Goal: Task Accomplishment & Management: Use online tool/utility

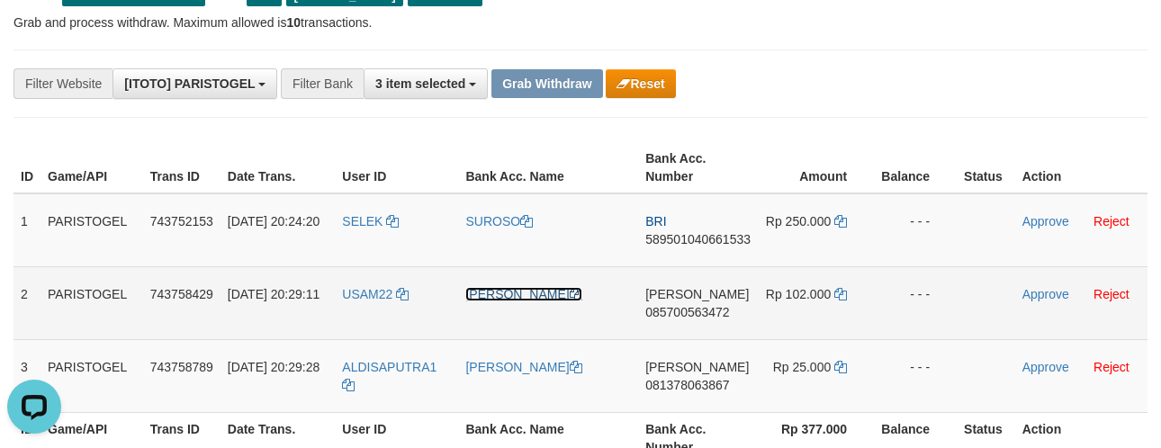
click at [489, 298] on link "[PERSON_NAME]" at bounding box center [523, 294] width 116 height 14
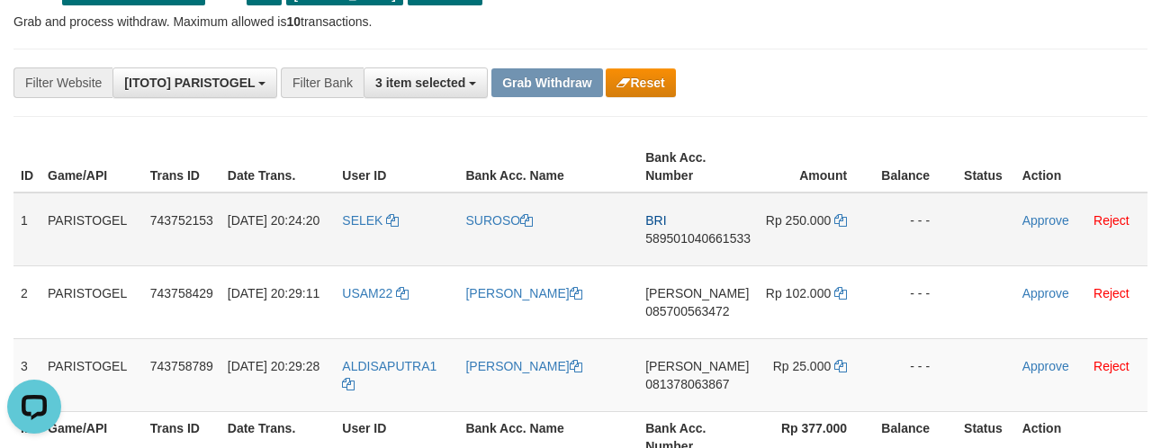
click at [657, 237] on span "589501040661533" at bounding box center [697, 238] width 105 height 14
click at [663, 246] on td "BRI 589501040661533" at bounding box center [698, 230] width 120 height 74
copy span "589501040661533"
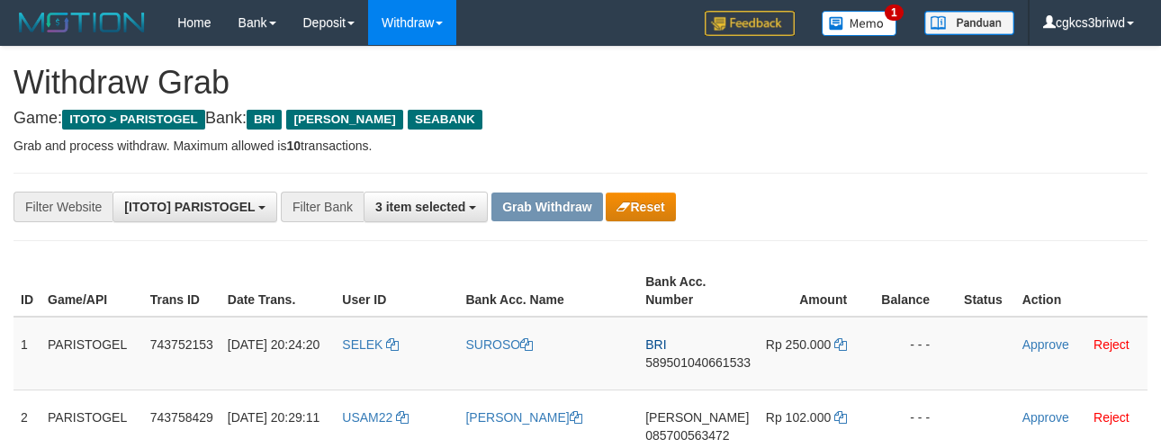
scroll to position [127, 0]
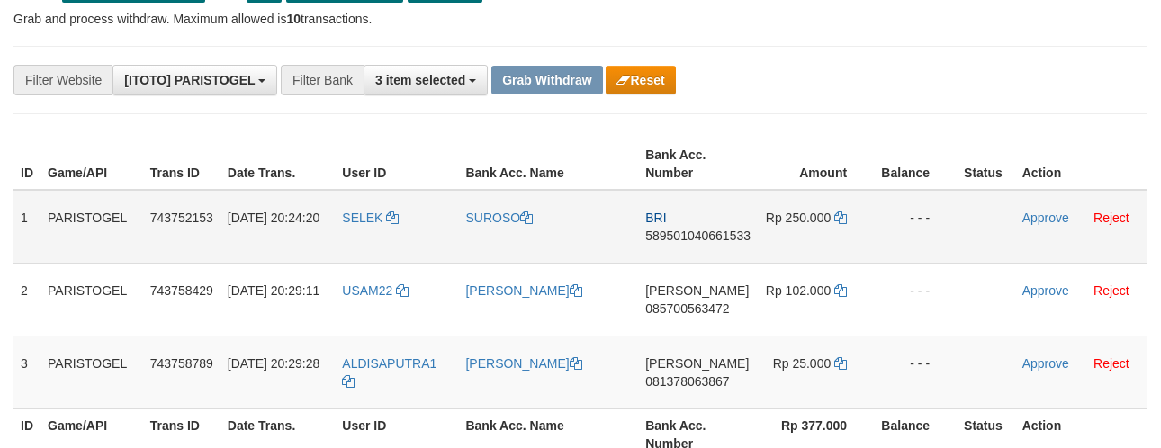
drag, startPoint x: 862, startPoint y: 118, endPoint x: 851, endPoint y: 190, distance: 73.0
click at [840, 216] on icon at bounding box center [840, 218] width 13 height 13
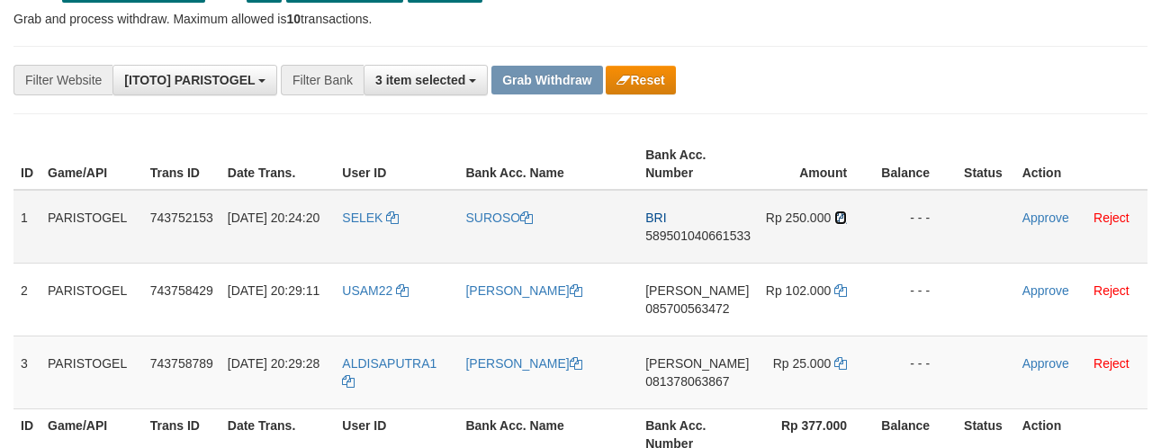
click at [840, 216] on icon at bounding box center [840, 218] width 13 height 13
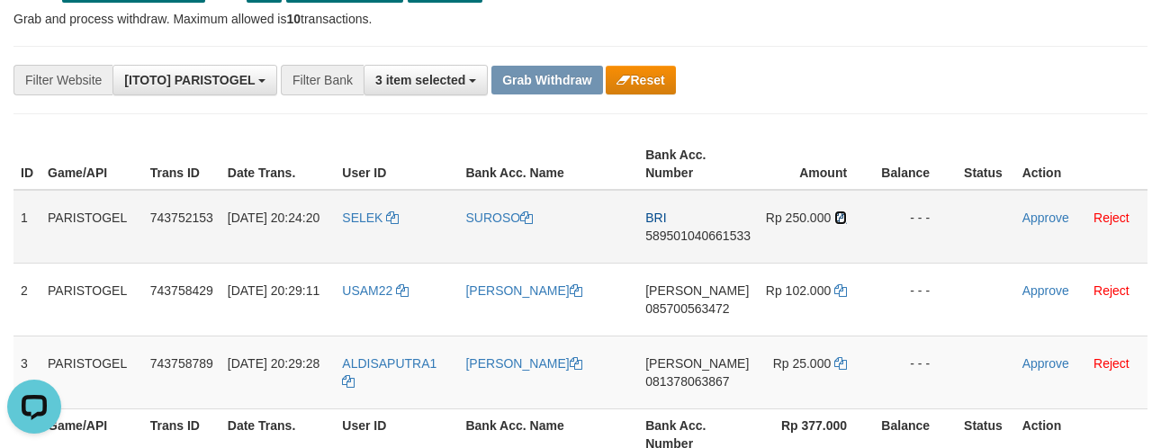
click at [840, 216] on icon at bounding box center [840, 218] width 13 height 13
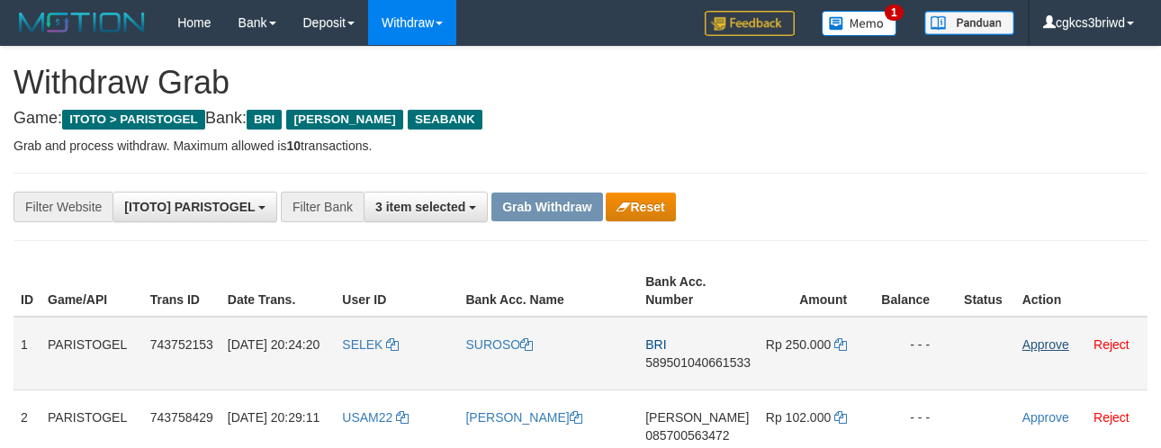
scroll to position [127, 0]
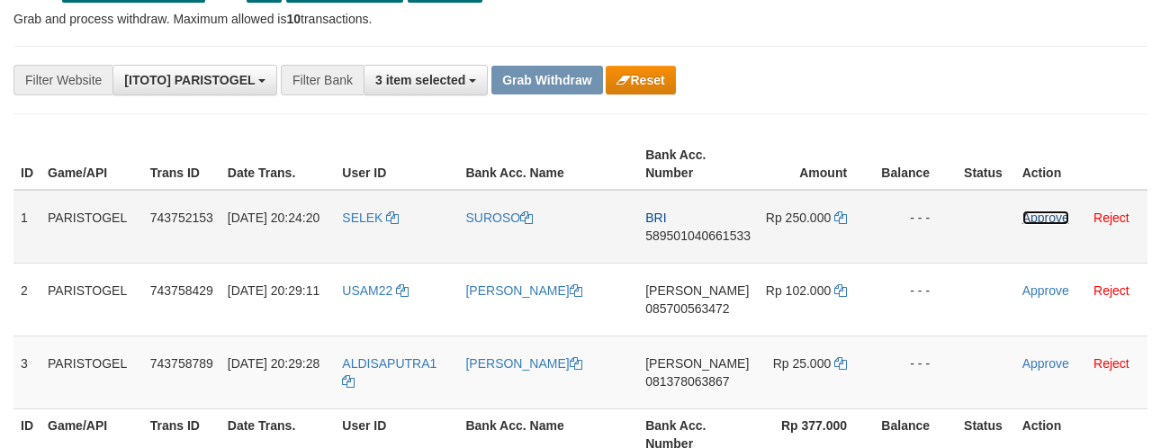
click at [1033, 211] on link "Approve" at bounding box center [1046, 218] width 47 height 14
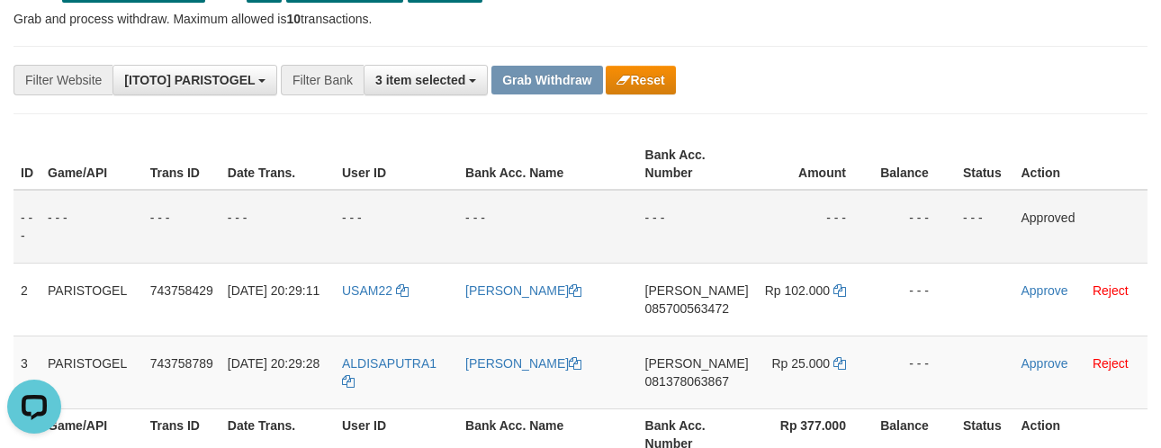
scroll to position [0, 0]
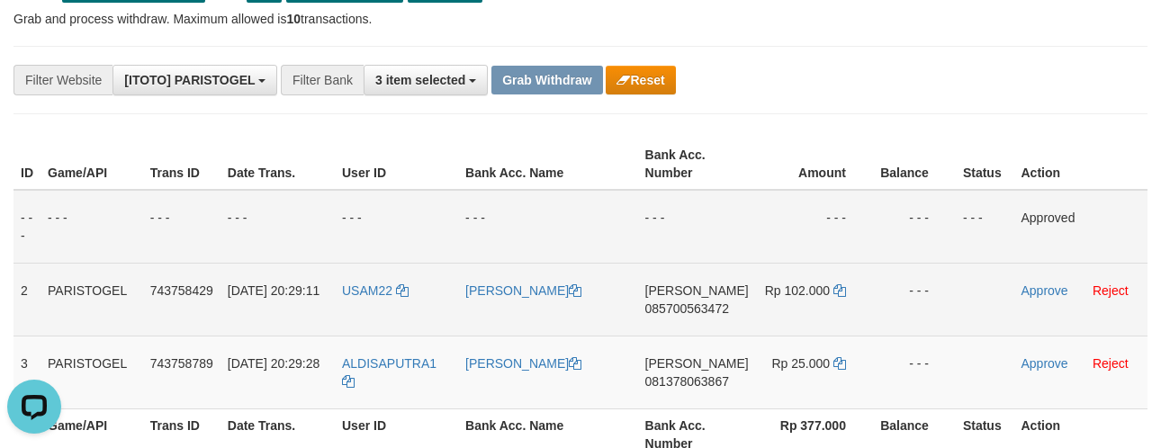
click at [693, 310] on span "085700563472" at bounding box center [687, 309] width 84 height 14
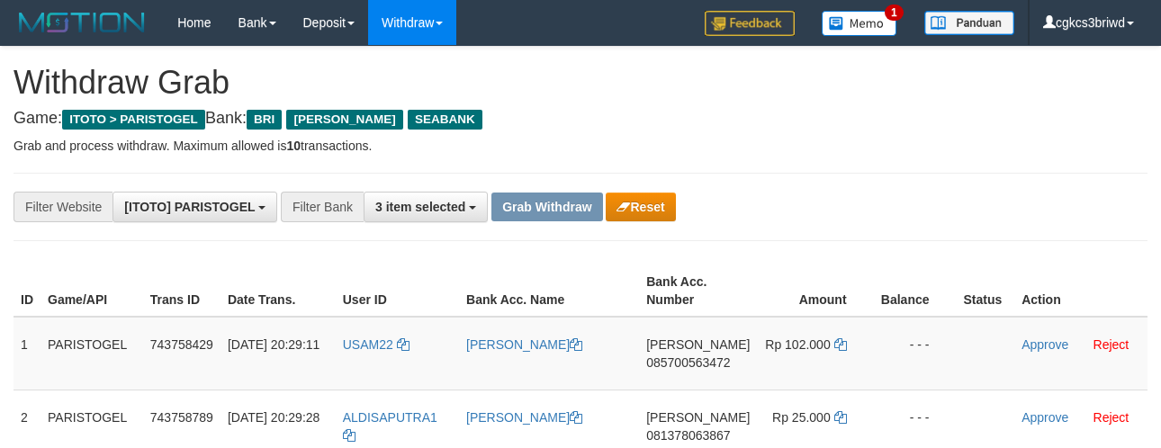
click at [694, 390] on td "[PERSON_NAME] 081378063867" at bounding box center [698, 426] width 118 height 73
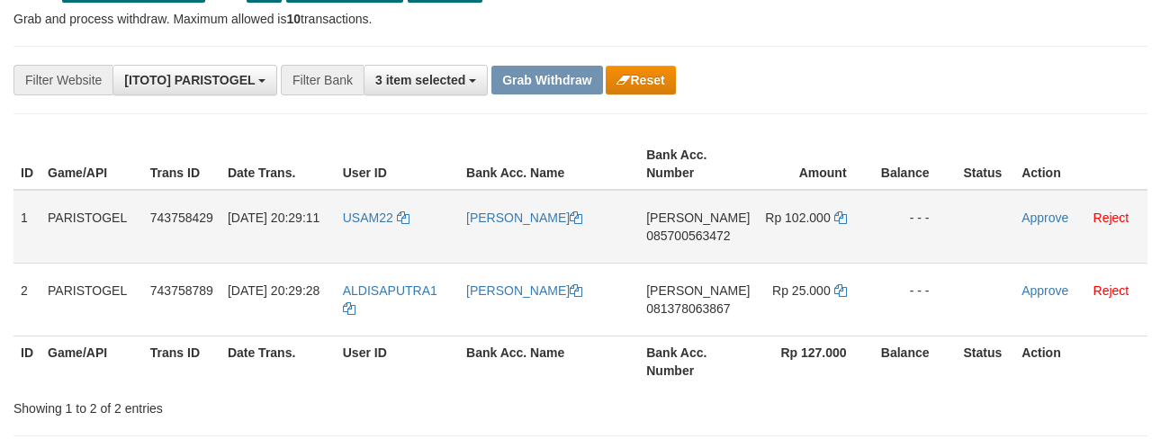
click at [696, 259] on td "[PERSON_NAME] 085700563472" at bounding box center [698, 227] width 118 height 74
click at [697, 259] on td "[PERSON_NAME] 085700563472" at bounding box center [698, 227] width 118 height 74
copy span "085700563472"
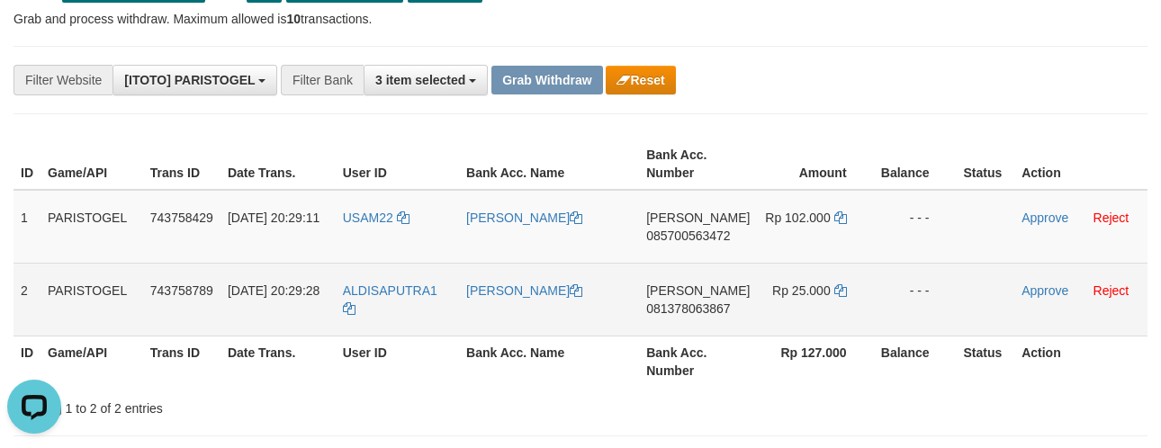
click at [685, 320] on td "DANA 081378063867" at bounding box center [698, 299] width 118 height 73
copy span "081378063867"
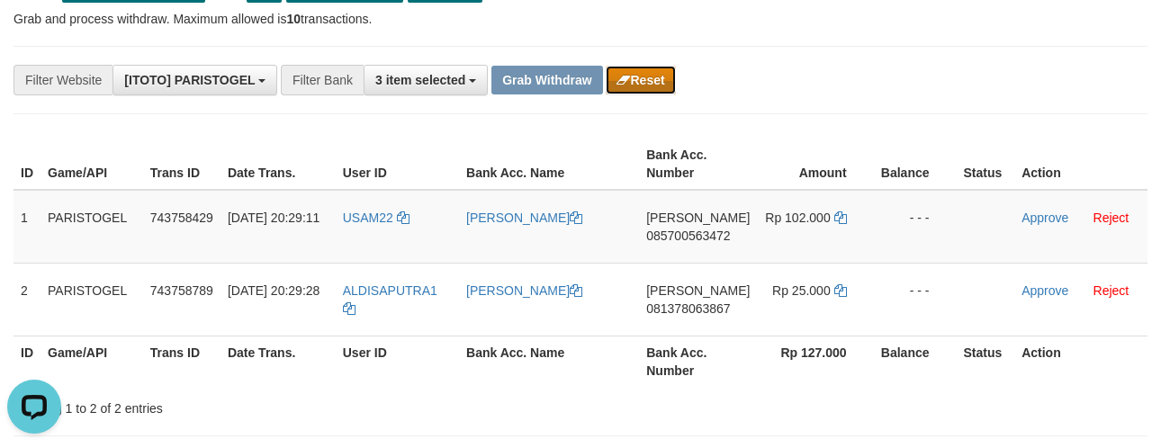
click at [646, 84] on button "Reset" at bounding box center [640, 80] width 69 height 29
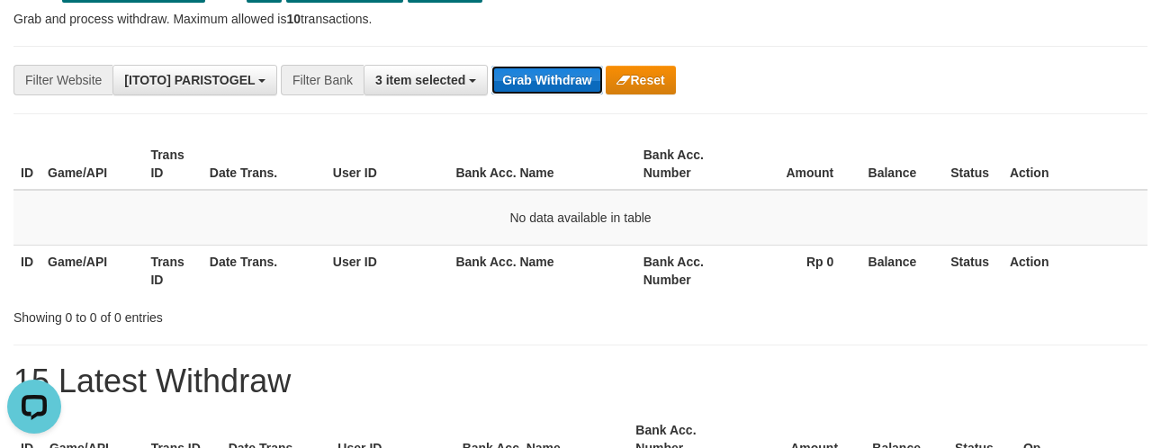
click at [529, 86] on button "Grab Withdraw" at bounding box center [546, 80] width 111 height 29
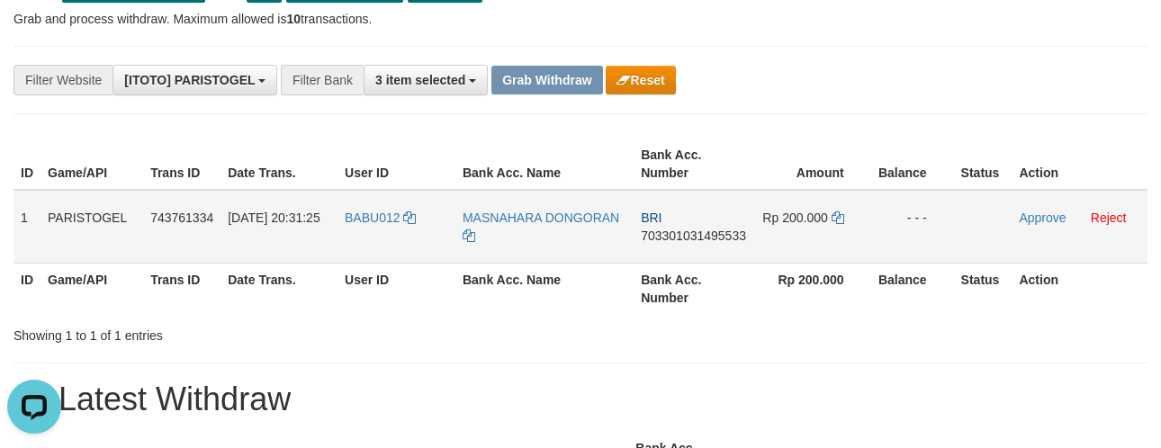
click at [375, 225] on td "BABU012" at bounding box center [397, 227] width 118 height 74
click at [374, 225] on td "BABU012" at bounding box center [397, 227] width 118 height 74
copy link "BABU012"
click at [680, 252] on td "BRI 703301031495533" at bounding box center [694, 227] width 120 height 74
copy span "703301031495533"
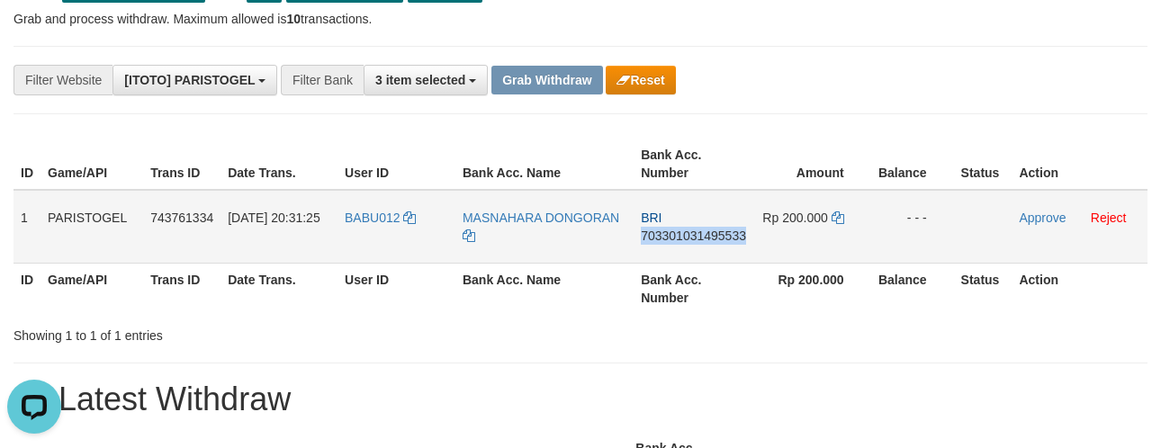
click at [680, 252] on td "BRI 703301031495533" at bounding box center [694, 227] width 120 height 74
click at [515, 222] on td "MASNAHARA DONGORAN" at bounding box center [544, 227] width 178 height 74
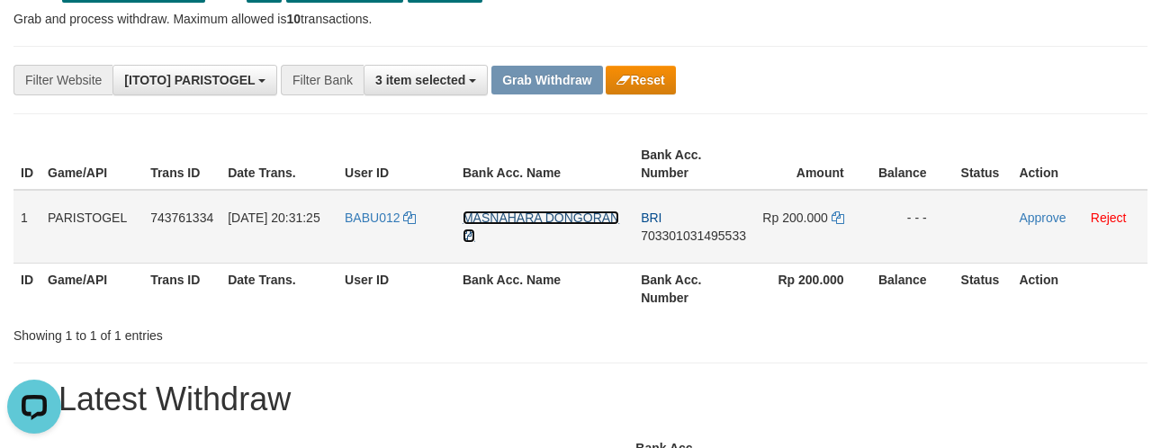
click at [518, 213] on link "MASNAHARA DONGORAN" at bounding box center [541, 227] width 157 height 32
click at [681, 261] on td "BRI 703301031495533" at bounding box center [694, 227] width 120 height 74
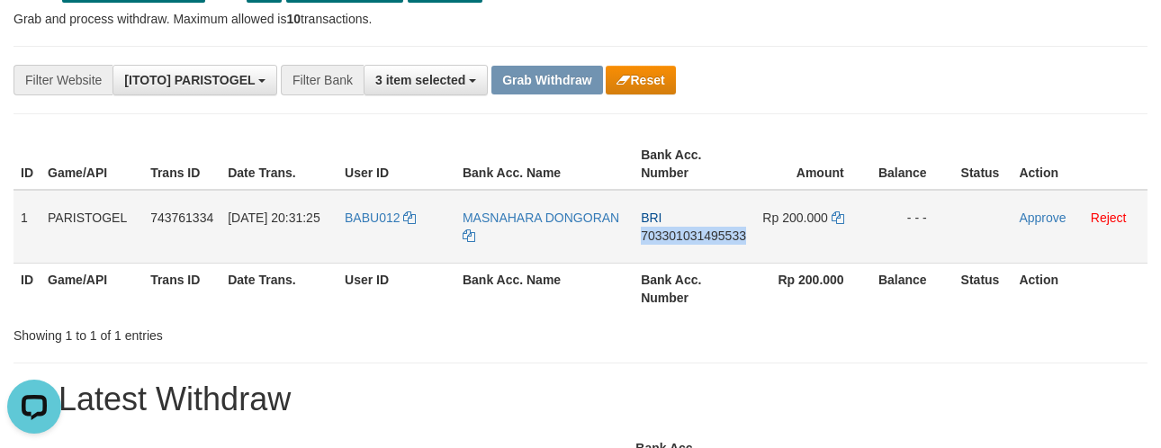
click at [682, 261] on td "BRI 703301031495533" at bounding box center [694, 227] width 120 height 74
copy span "703301031495533"
click at [840, 212] on icon at bounding box center [838, 218] width 13 height 13
click at [1038, 212] on link "Approve" at bounding box center [1042, 218] width 47 height 14
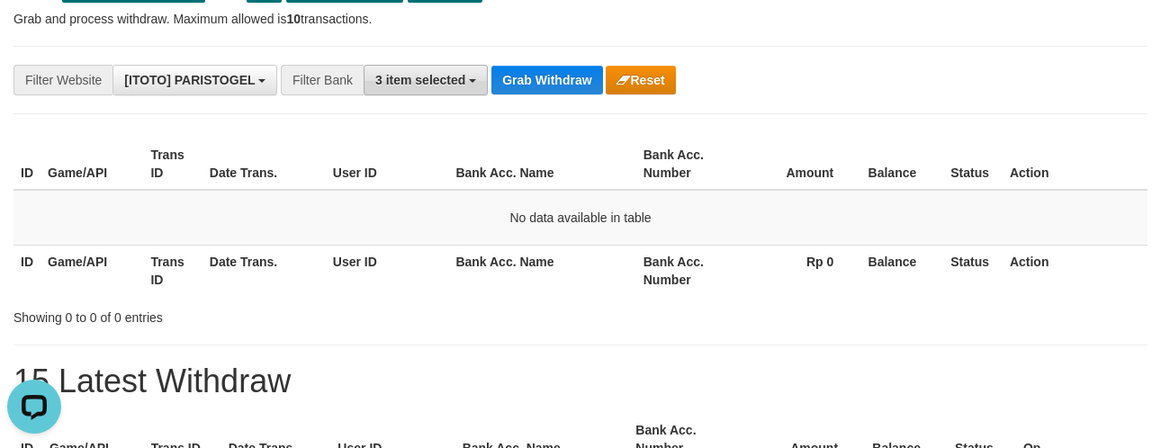
click at [399, 65] on button "3 item selected" at bounding box center [426, 80] width 124 height 31
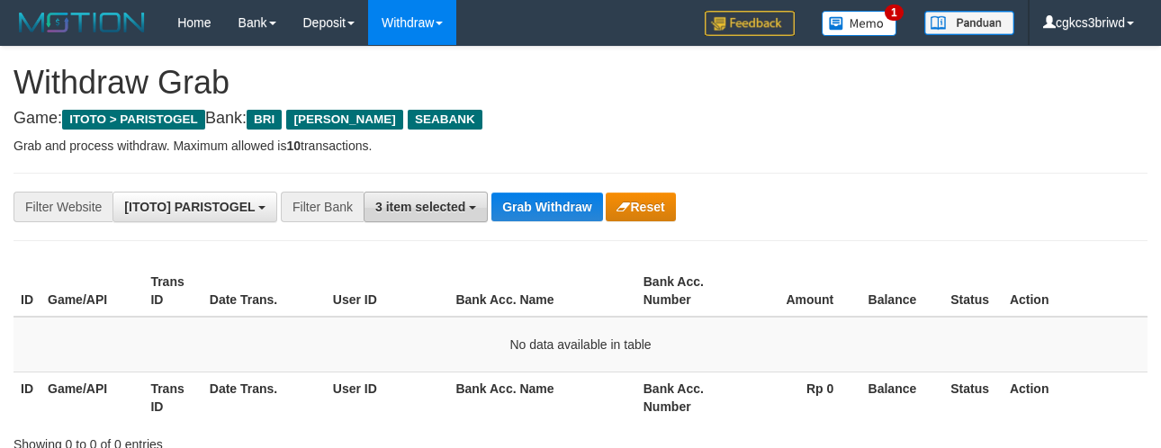
scroll to position [127, 0]
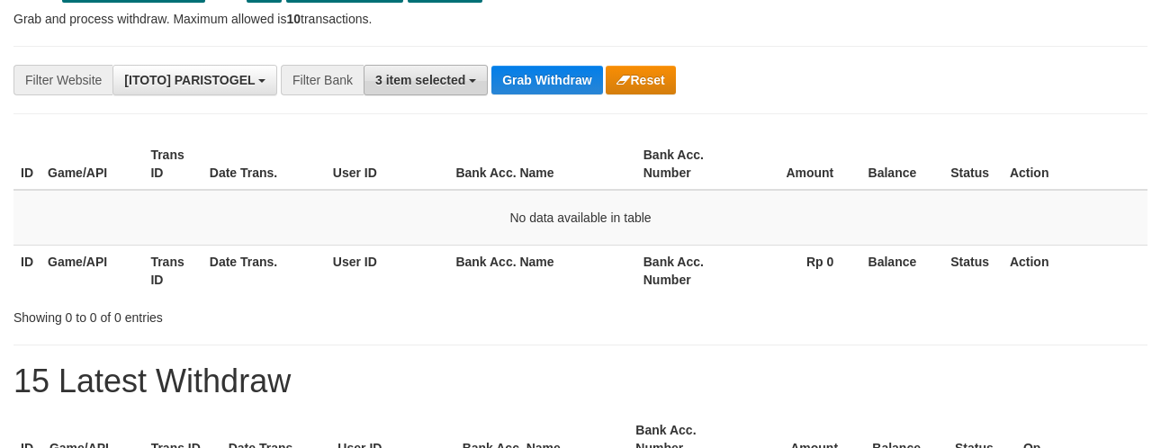
click at [429, 65] on button "3 item selected" at bounding box center [426, 80] width 124 height 31
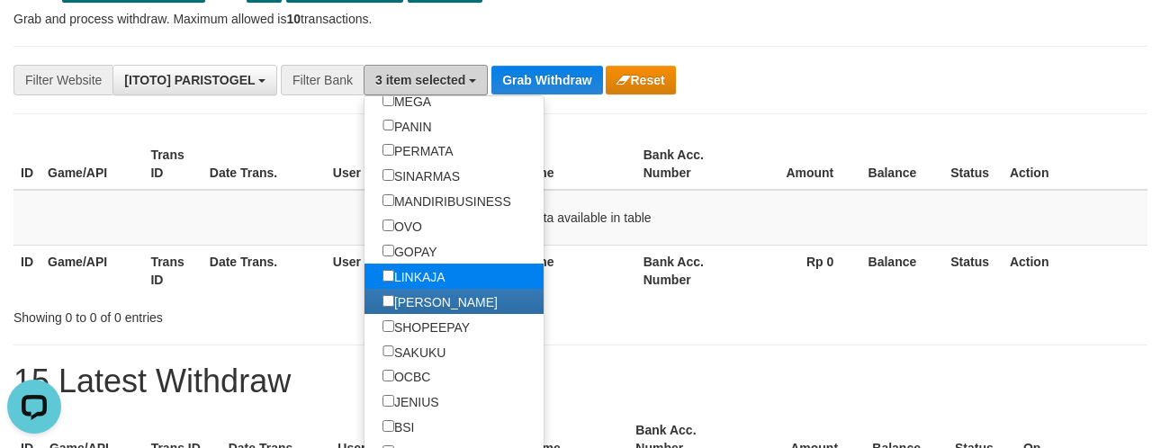
scroll to position [0, 0]
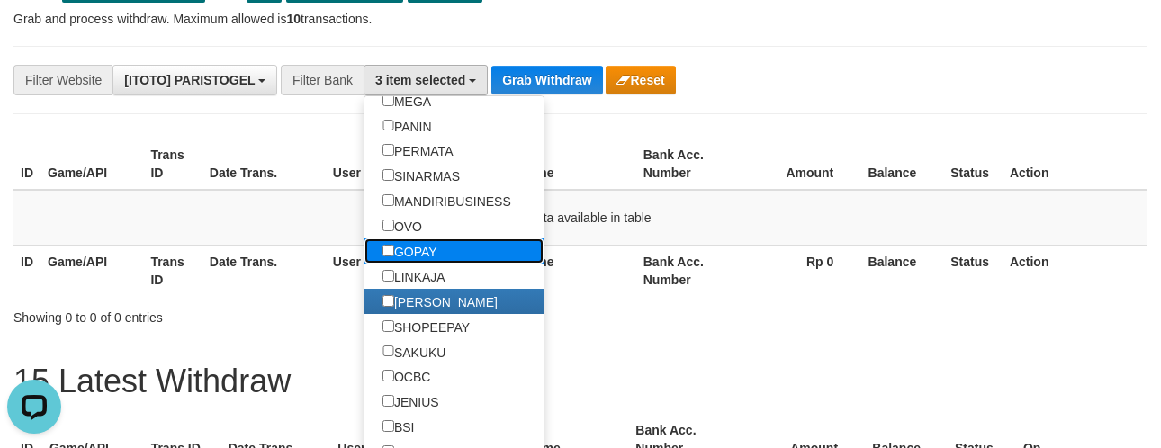
click at [434, 264] on label "GOPAY" at bounding box center [410, 251] width 91 height 25
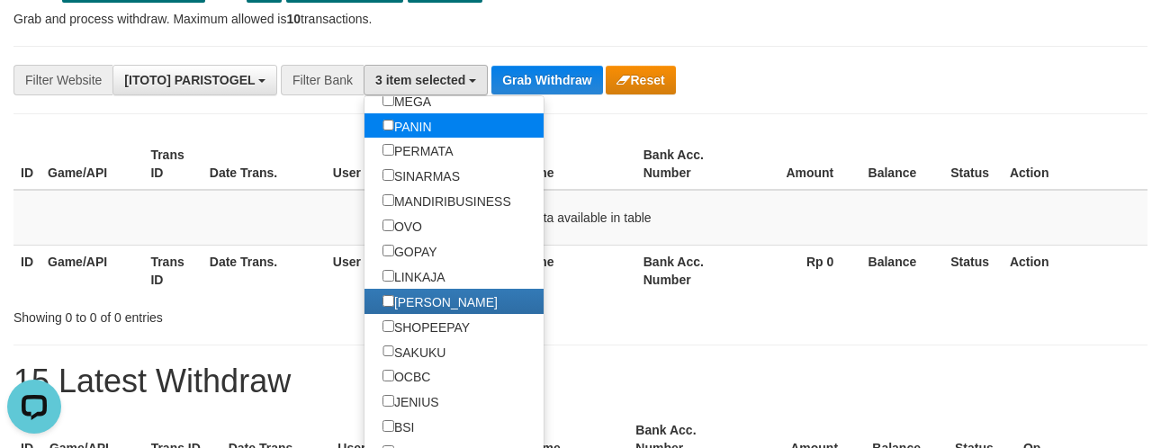
scroll to position [76, 0]
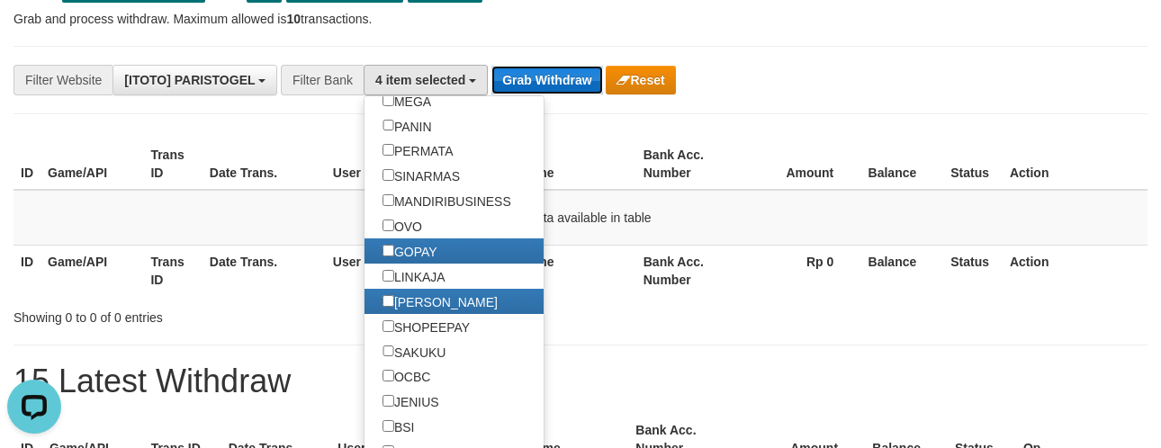
click at [550, 84] on button "Grab Withdraw" at bounding box center [546, 80] width 111 height 29
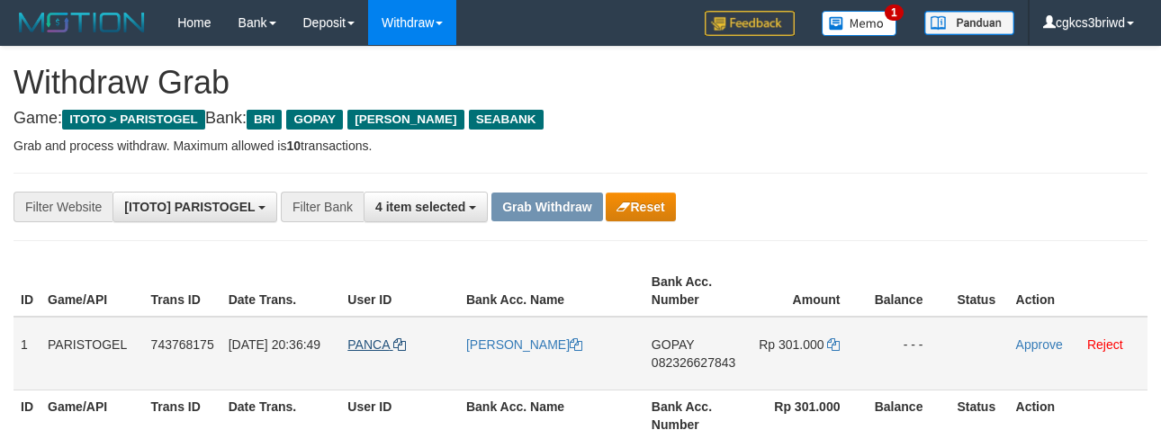
scroll to position [100, 0]
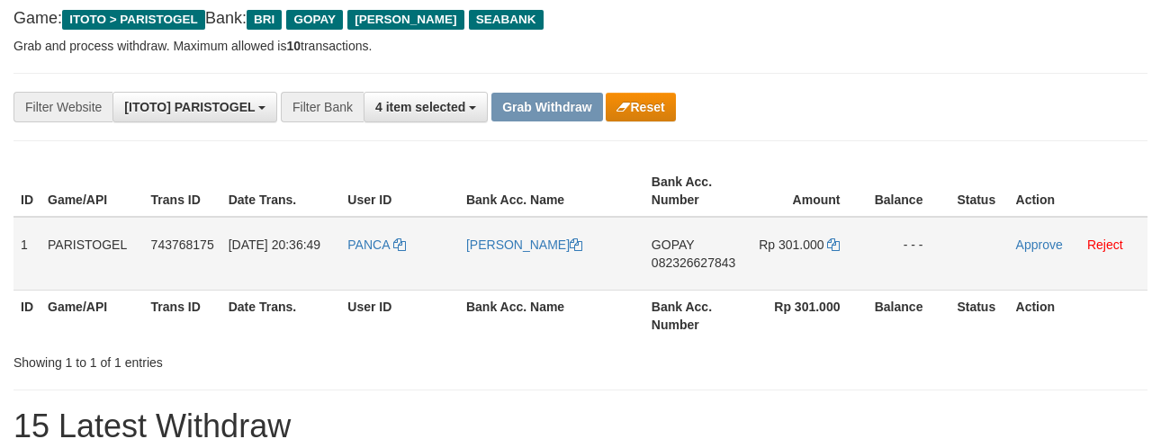
click at [369, 252] on td "PANCA" at bounding box center [399, 254] width 119 height 74
copy link "PANCA"
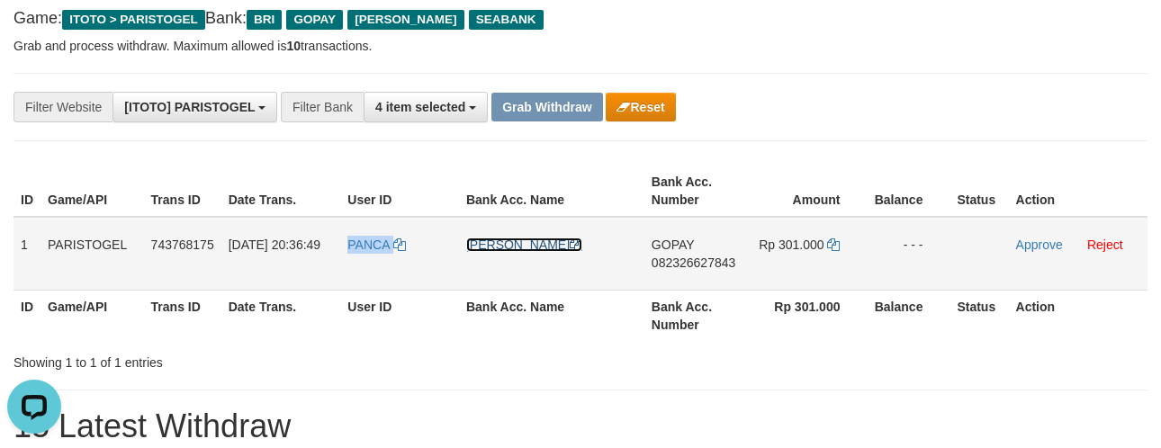
click at [491, 247] on link "ANCA MUHAMAD" at bounding box center [524, 245] width 116 height 14
copy link "PANCA"
click at [491, 247] on link "ANCA MUHAMAD" at bounding box center [524, 245] width 116 height 14
click at [672, 271] on td "GOPAY 082326627843" at bounding box center [697, 254] width 104 height 74
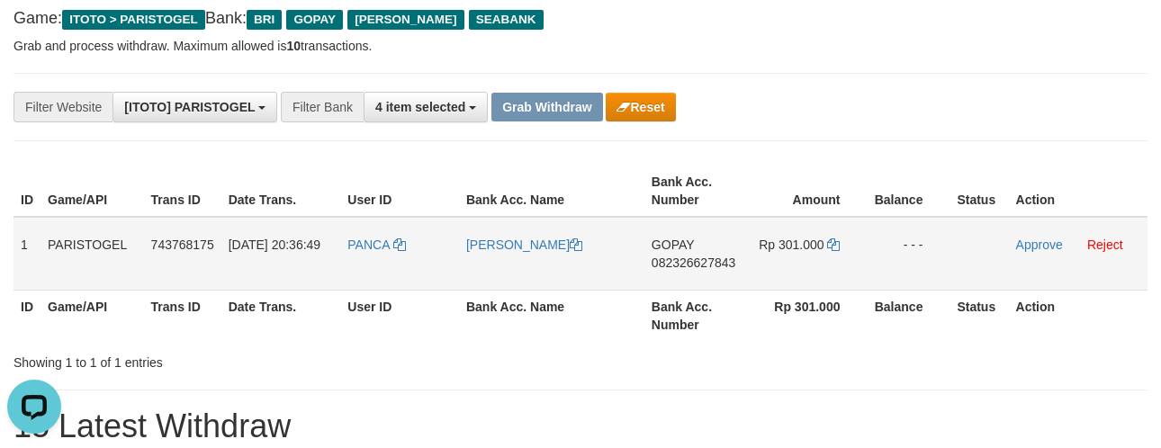
click at [669, 270] on td "GOPAY 082326627843" at bounding box center [697, 254] width 104 height 74
click at [663, 270] on td "GOPAY 082326627843" at bounding box center [697, 254] width 104 height 74
copy span "082326627843"
click at [817, 174] on th "Amount" at bounding box center [807, 191] width 119 height 51
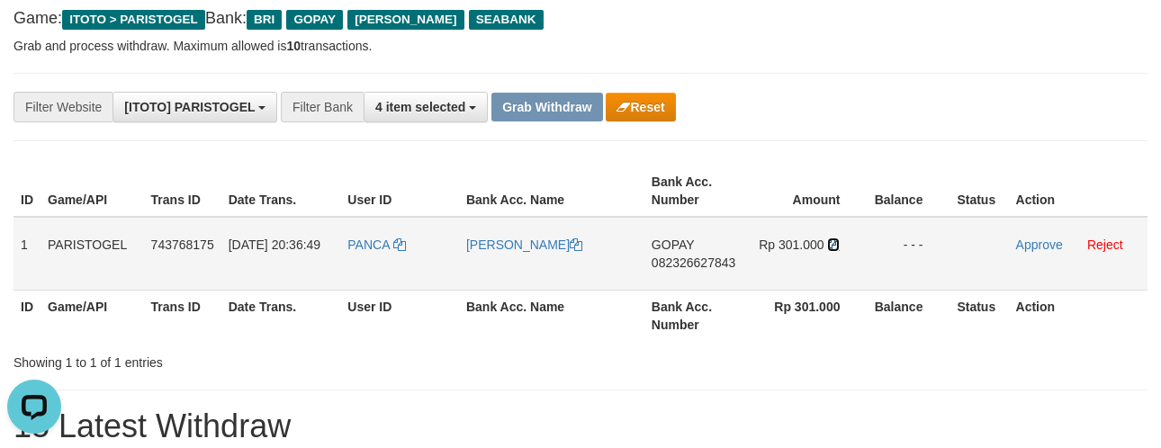
click at [827, 240] on icon at bounding box center [833, 245] width 13 height 13
click at [831, 241] on icon at bounding box center [833, 245] width 13 height 13
drag, startPoint x: 1038, startPoint y: 237, endPoint x: 1000, endPoint y: 243, distance: 38.3
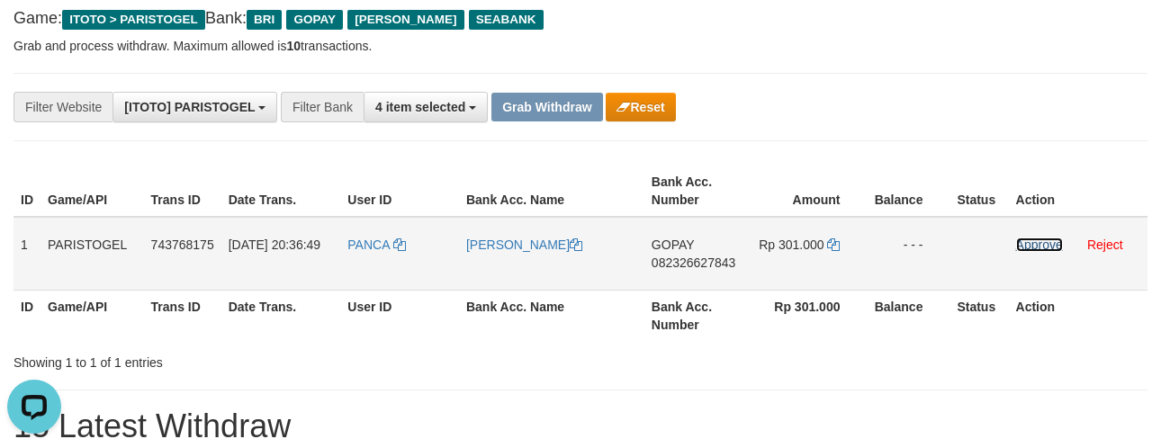
click at [1038, 238] on link "Approve" at bounding box center [1039, 245] width 47 height 14
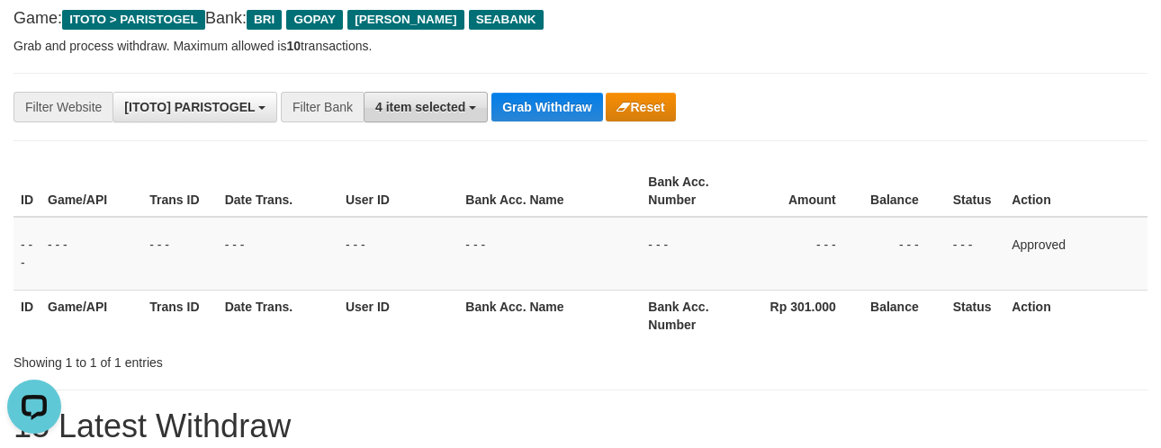
click at [423, 104] on span "4 item selected" at bounding box center [420, 107] width 90 height 14
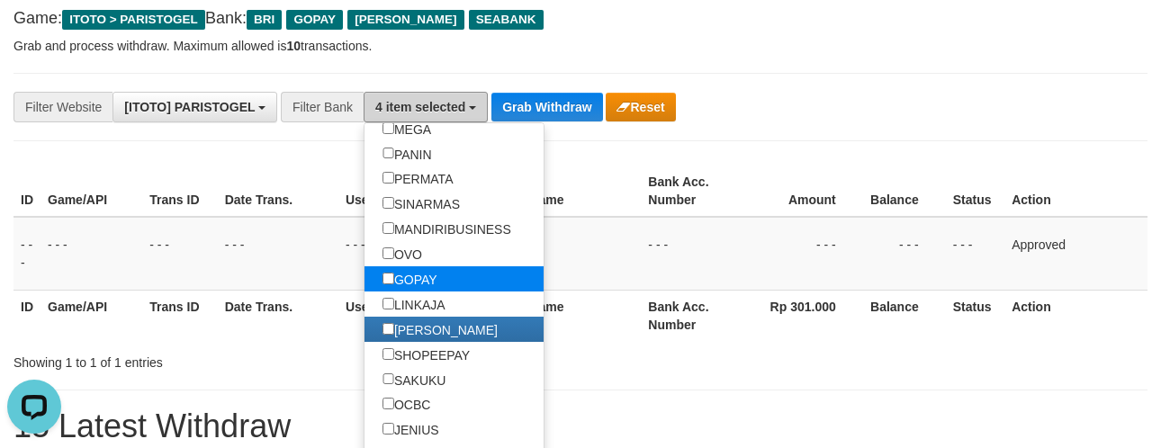
scroll to position [300, 0]
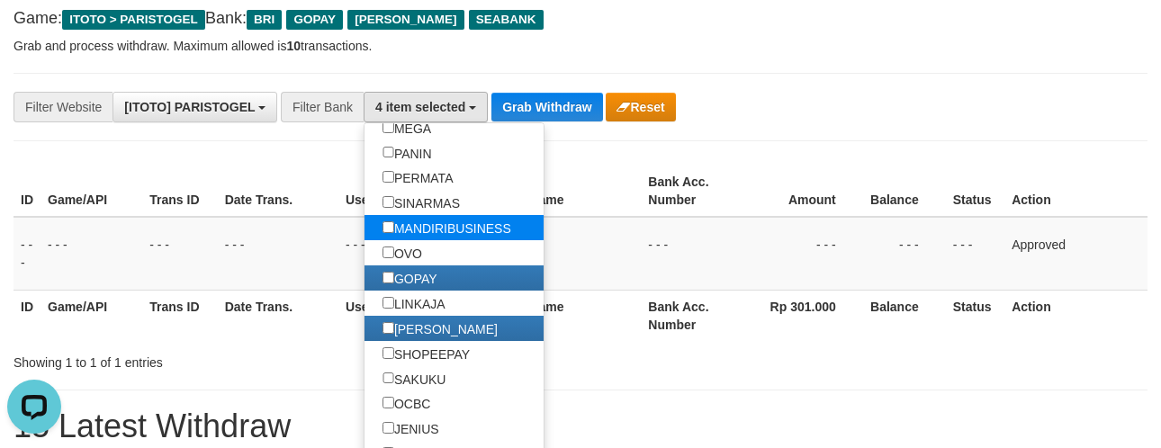
drag, startPoint x: 434, startPoint y: 302, endPoint x: 464, endPoint y: 257, distance: 55.2
click at [434, 291] on label "GOPAY" at bounding box center [410, 278] width 91 height 25
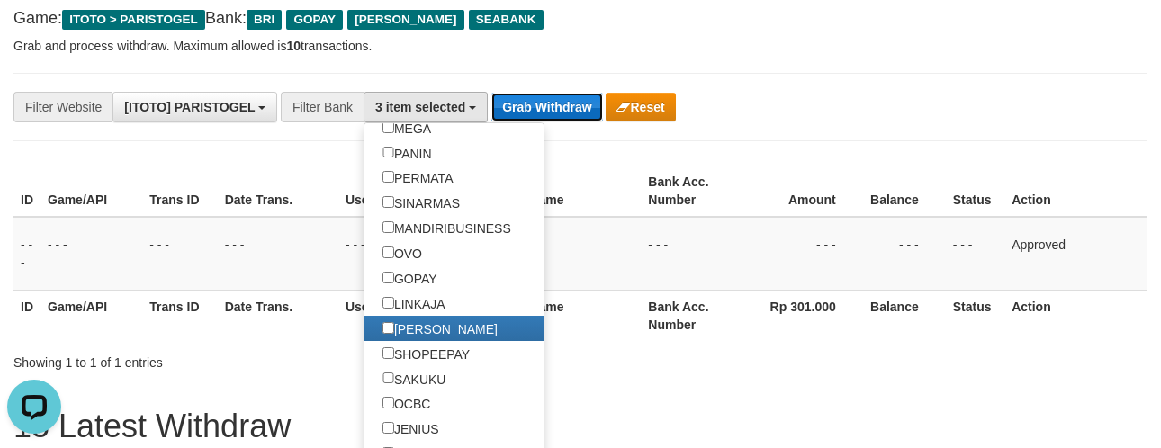
click at [516, 100] on button "Grab Withdraw" at bounding box center [546, 107] width 111 height 29
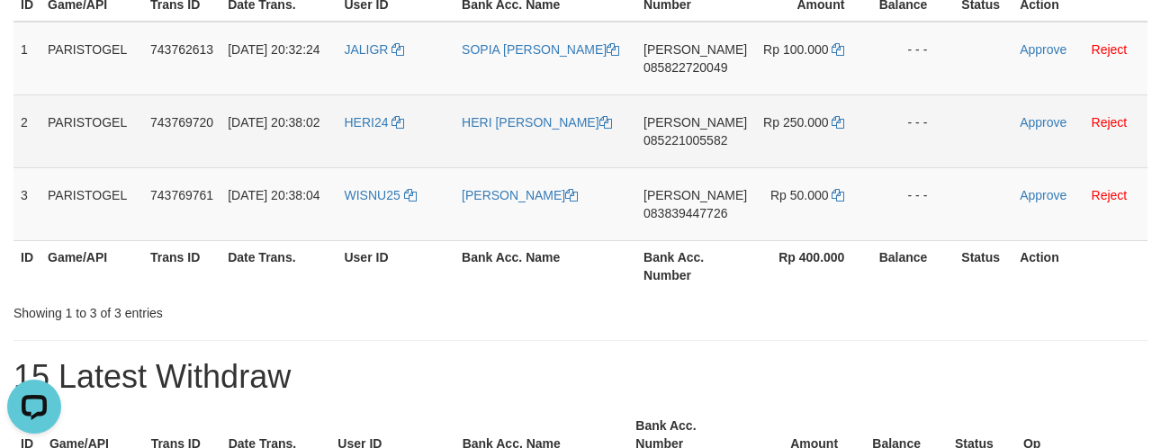
scroll to position [300, 0]
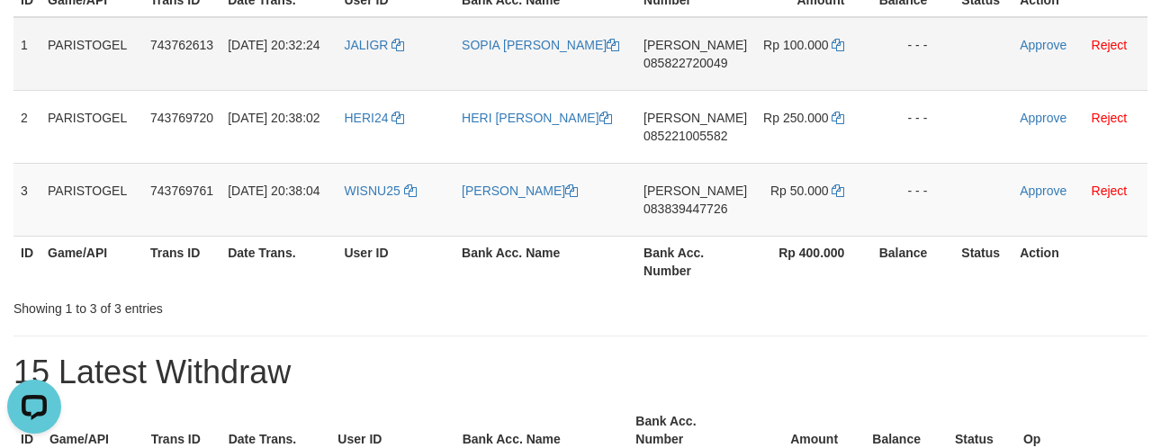
click at [352, 59] on td "JALIGR" at bounding box center [396, 54] width 118 height 74
copy link "JALIGR"
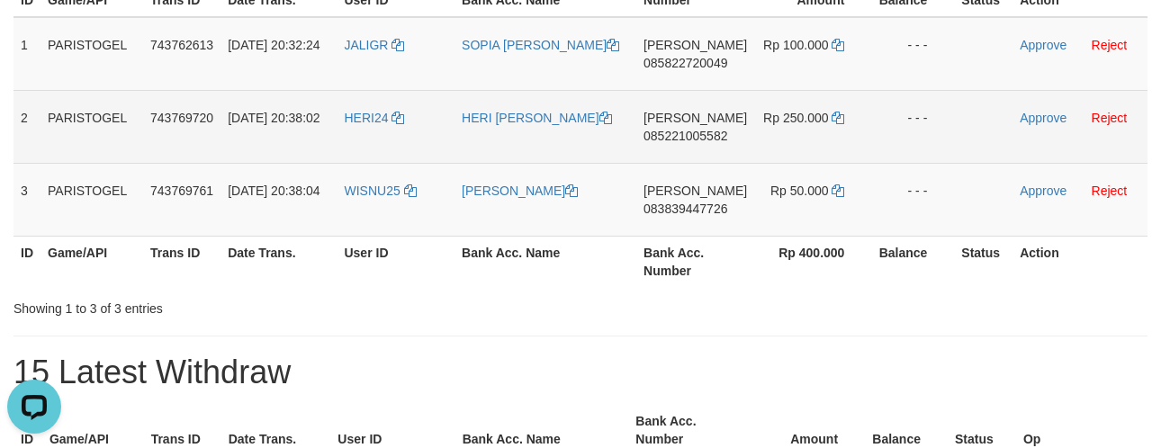
click at [364, 144] on td "HERI24" at bounding box center [396, 126] width 118 height 73
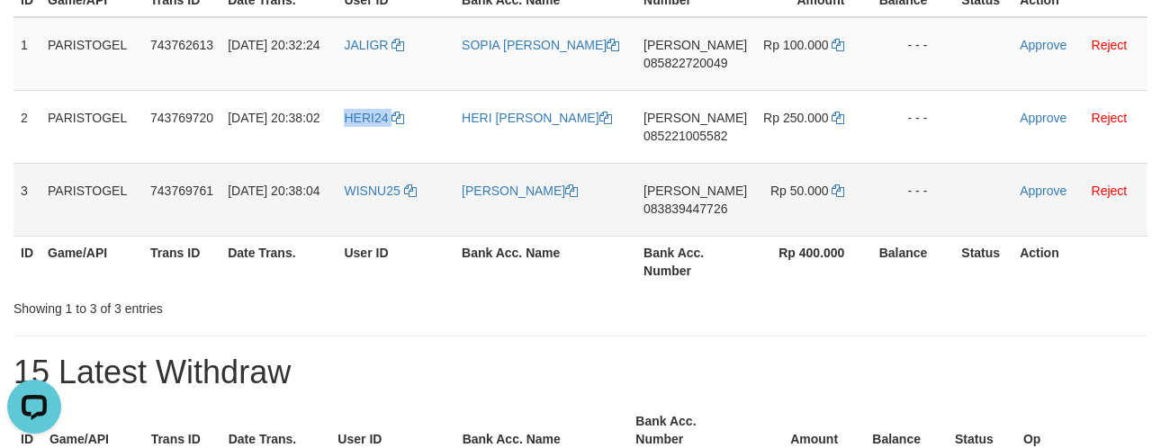
copy link "HERI24"
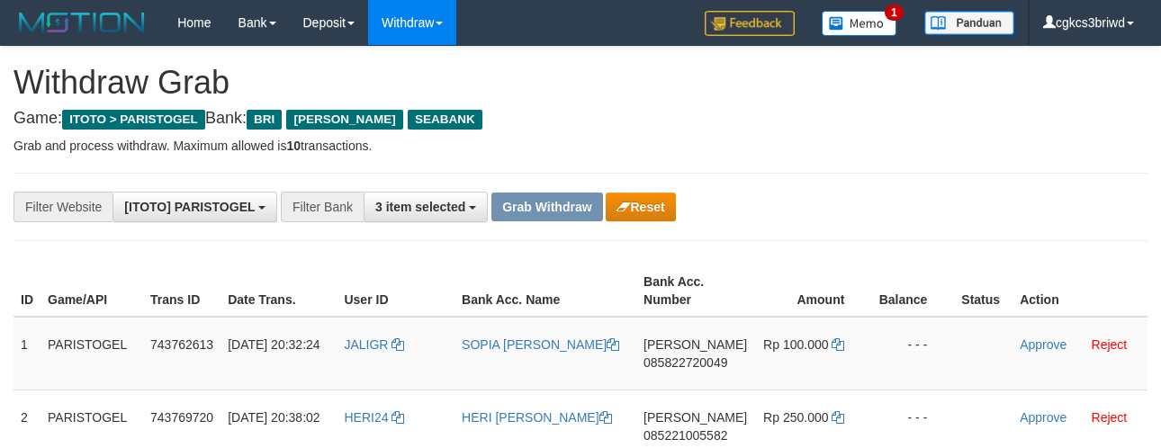
scroll to position [303, 0]
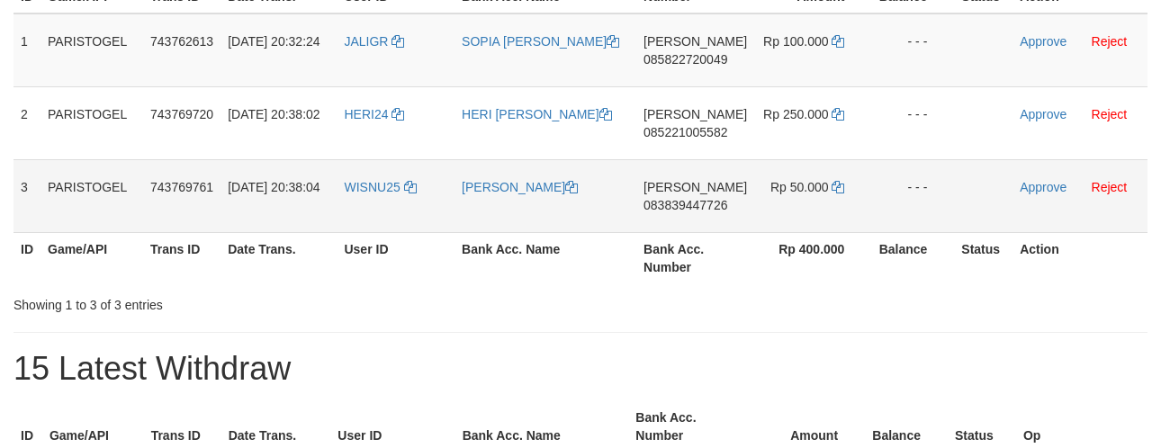
click at [380, 207] on td "WISNU25" at bounding box center [396, 195] width 118 height 73
drag, startPoint x: 380, startPoint y: 207, endPoint x: 363, endPoint y: 212, distance: 17.7
click at [378, 207] on td "WISNU25" at bounding box center [396, 195] width 118 height 73
copy span "WISNU25"
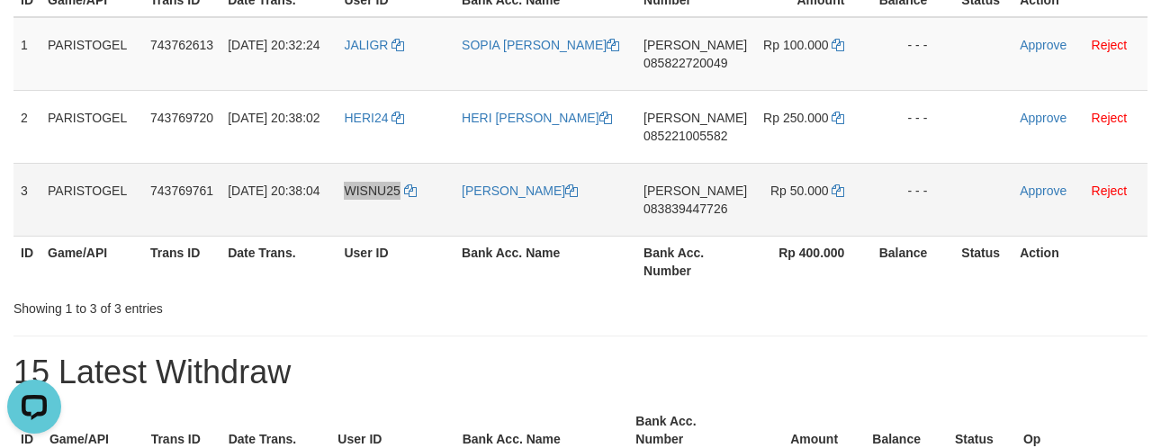
scroll to position [0, 0]
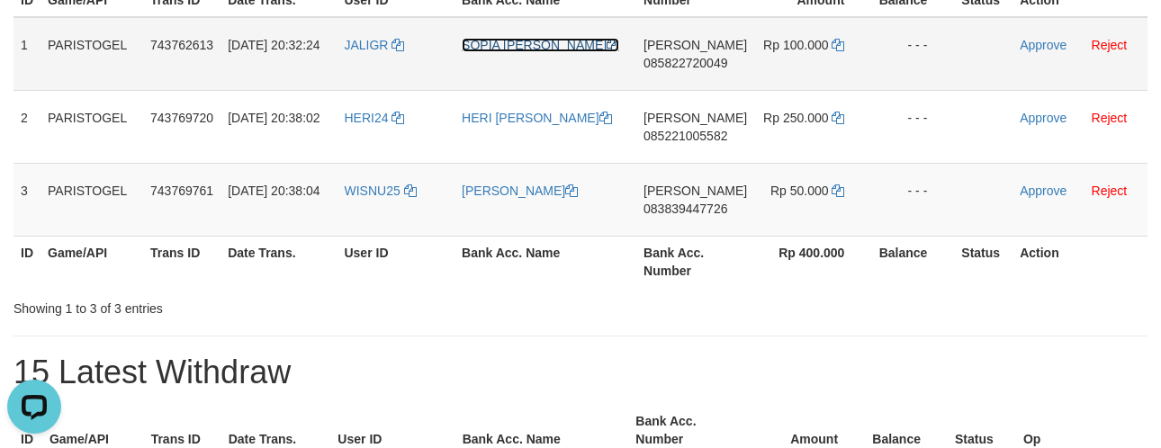
click at [527, 41] on link "SOPIA [PERSON_NAME]" at bounding box center [541, 45] width 158 height 14
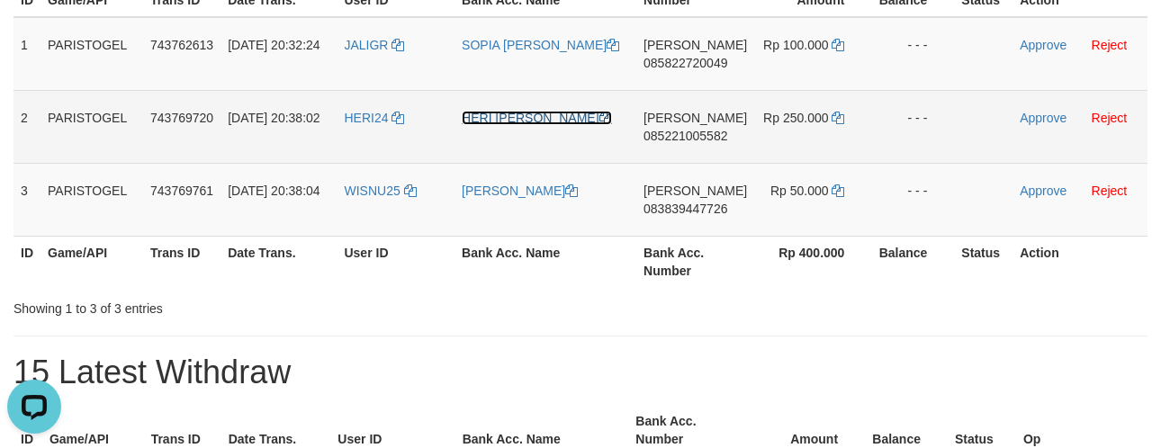
click at [532, 115] on link "HERI [PERSON_NAME]" at bounding box center [536, 118] width 149 height 14
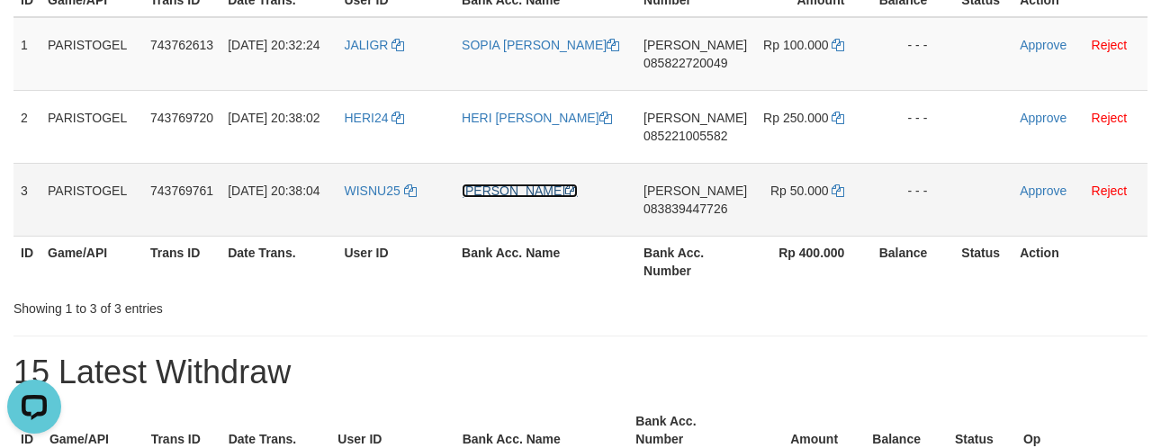
click at [525, 192] on link "[PERSON_NAME]" at bounding box center [520, 191] width 116 height 14
click at [675, 74] on td "[PERSON_NAME] 085822720049" at bounding box center [695, 54] width 118 height 74
copy span "085822720049"
click at [875, 31] on td "- - -" at bounding box center [912, 54] width 83 height 74
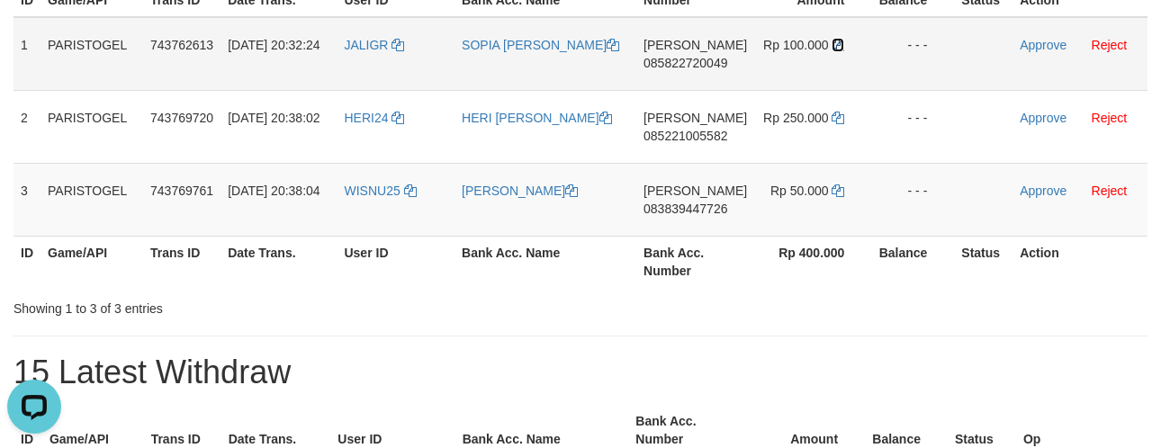
click at [839, 40] on icon at bounding box center [838, 45] width 13 height 13
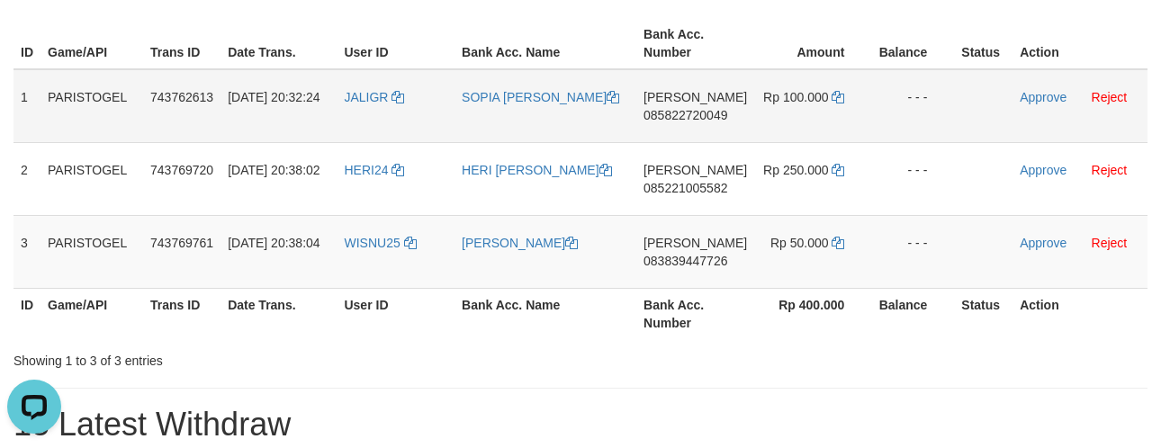
scroll to position [200, 0]
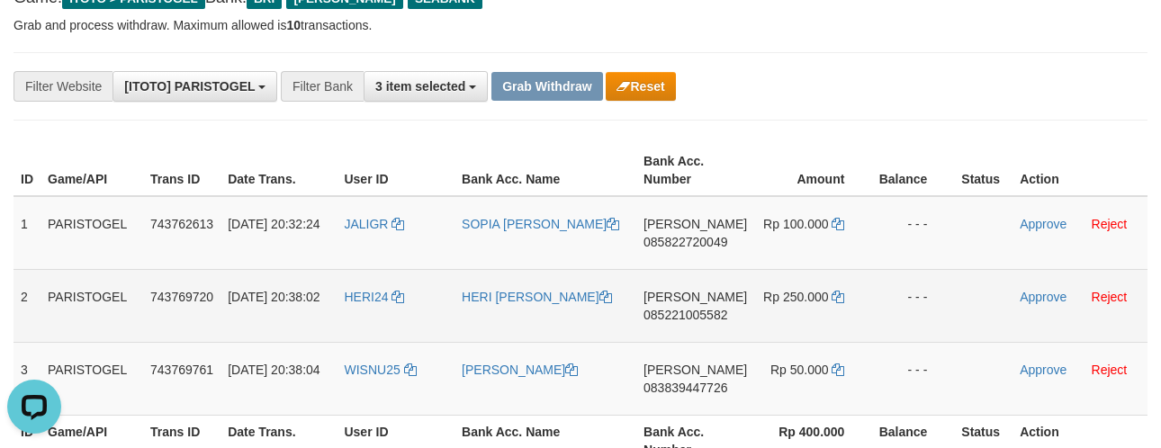
click at [698, 317] on span "085221005582" at bounding box center [686, 315] width 84 height 14
click at [699, 333] on td "[PERSON_NAME] 085221005582" at bounding box center [695, 305] width 118 height 73
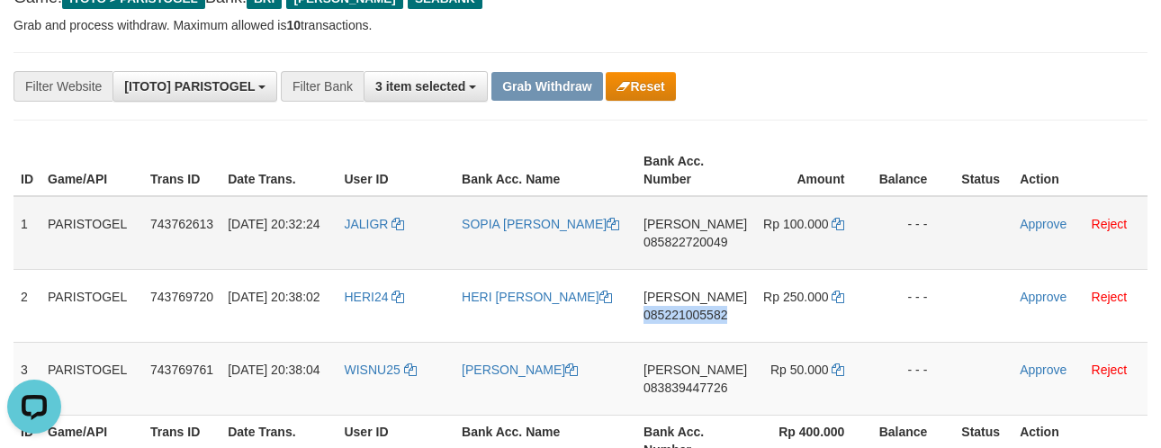
copy span "085221005582"
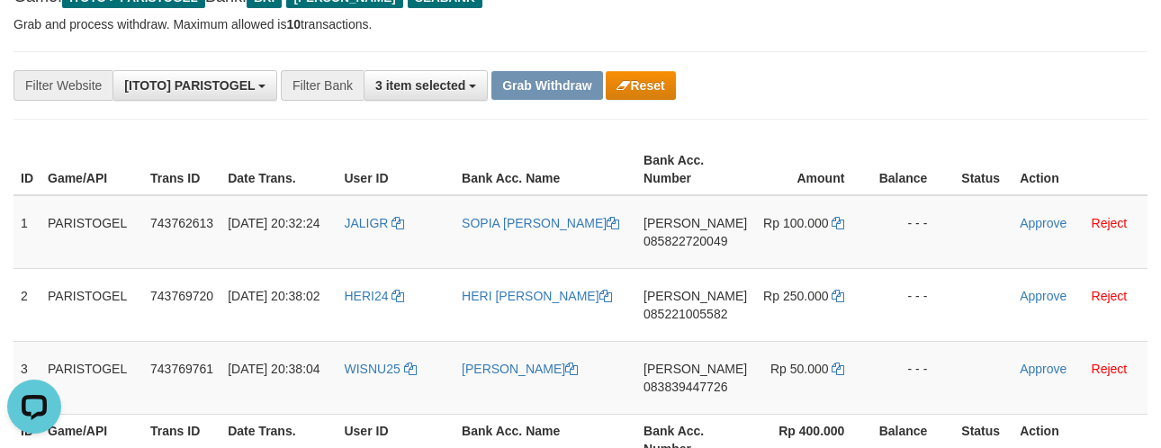
click at [871, 112] on div "**********" at bounding box center [581, 85] width 1134 height 68
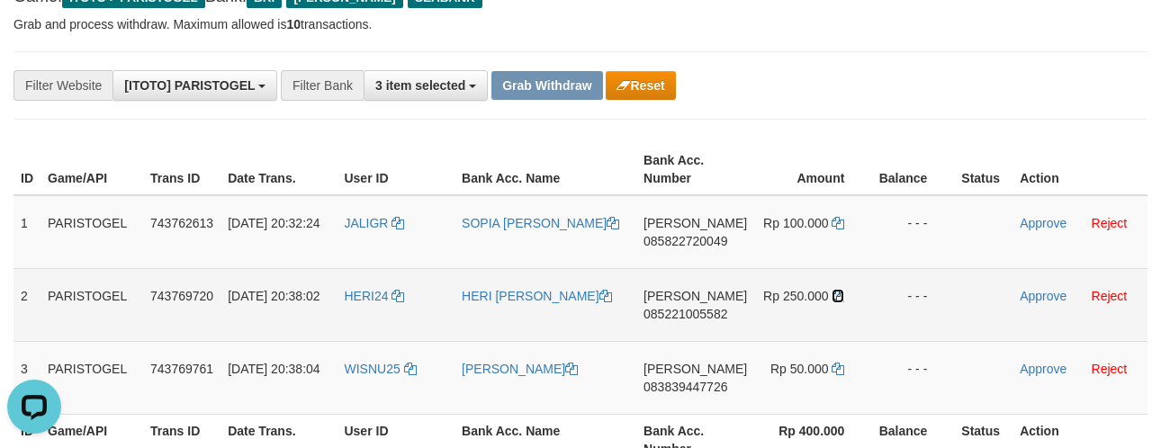
click at [832, 292] on icon at bounding box center [838, 296] width 13 height 13
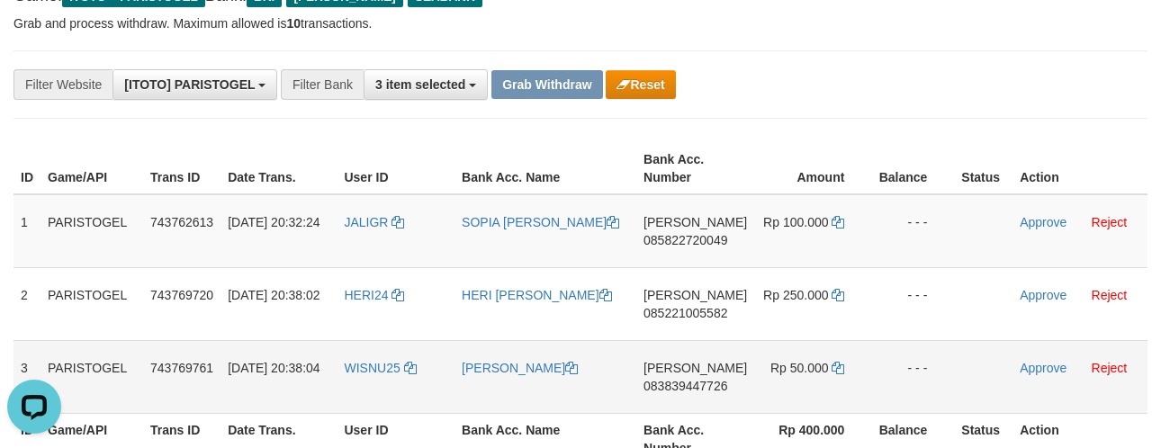
click at [675, 398] on td "DANA 083839447726" at bounding box center [695, 376] width 118 height 73
copy span "083839447726"
click at [814, 69] on div "**********" at bounding box center [484, 84] width 968 height 31
click at [898, 253] on td "- - -" at bounding box center [912, 231] width 83 height 74
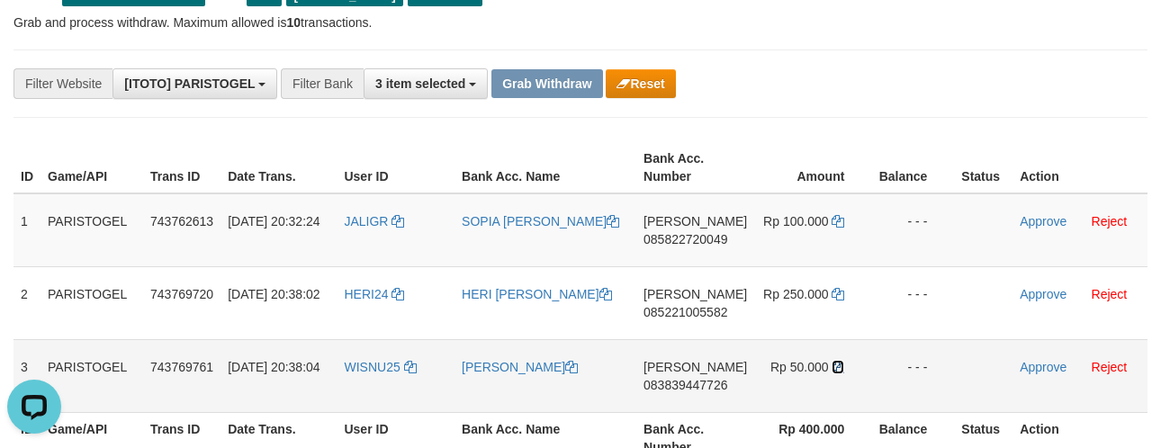
click at [834, 362] on icon at bounding box center [838, 367] width 13 height 13
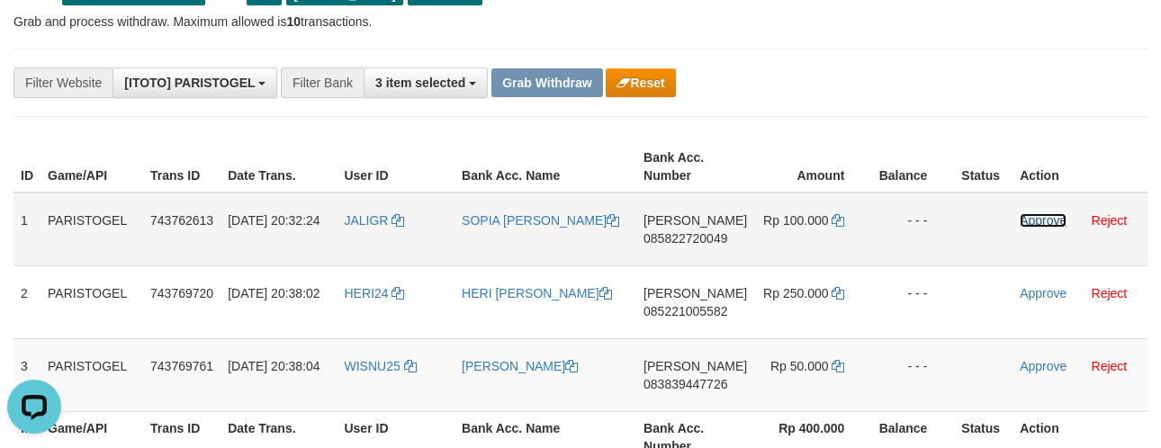
click at [1028, 222] on link "Approve" at bounding box center [1043, 220] width 47 height 14
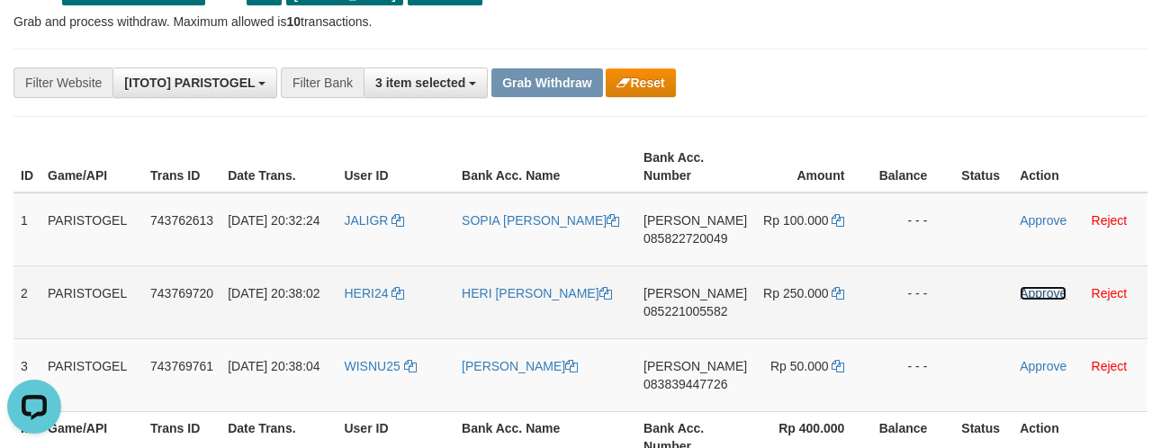
click at [1035, 286] on link "Approve" at bounding box center [1043, 293] width 47 height 14
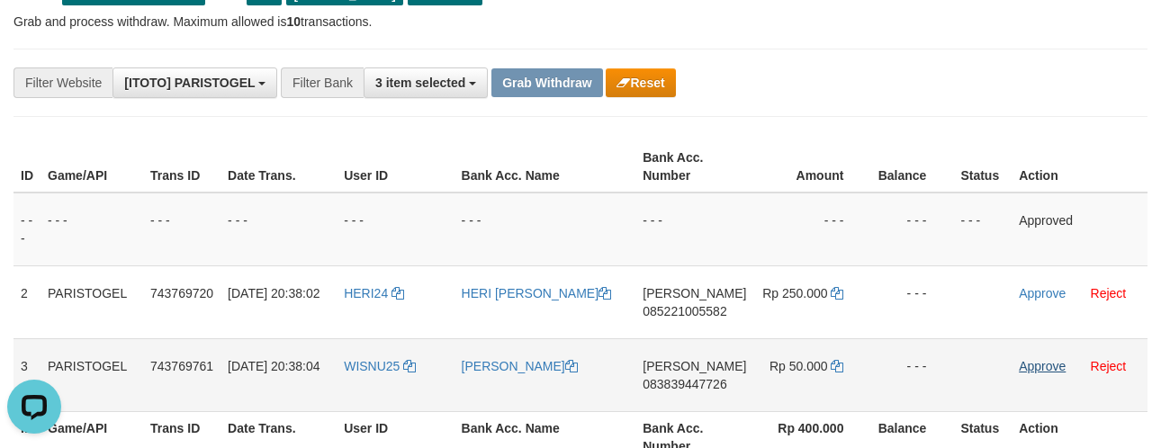
click at [1033, 356] on td "Approve Reject" at bounding box center [1080, 374] width 136 height 73
click at [1036, 359] on link "Approve" at bounding box center [1042, 366] width 47 height 14
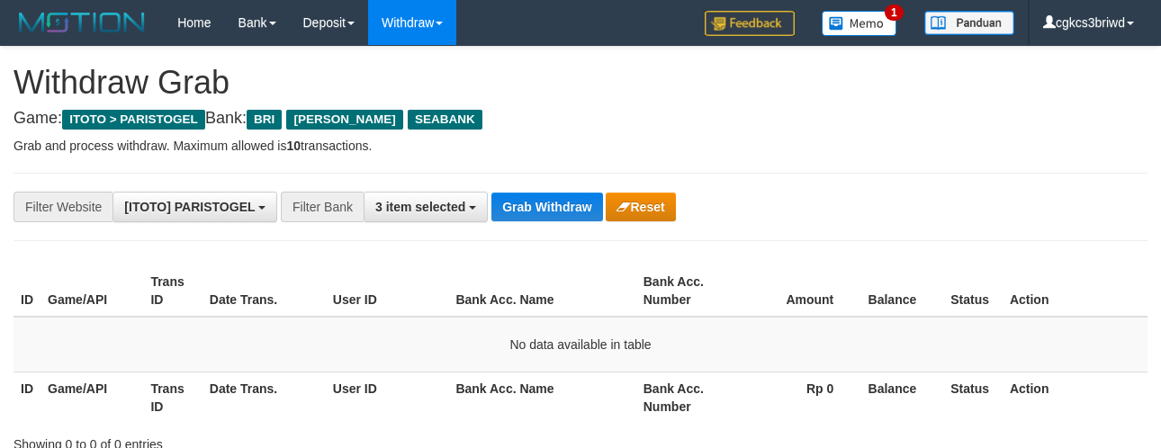
scroll to position [127, 0]
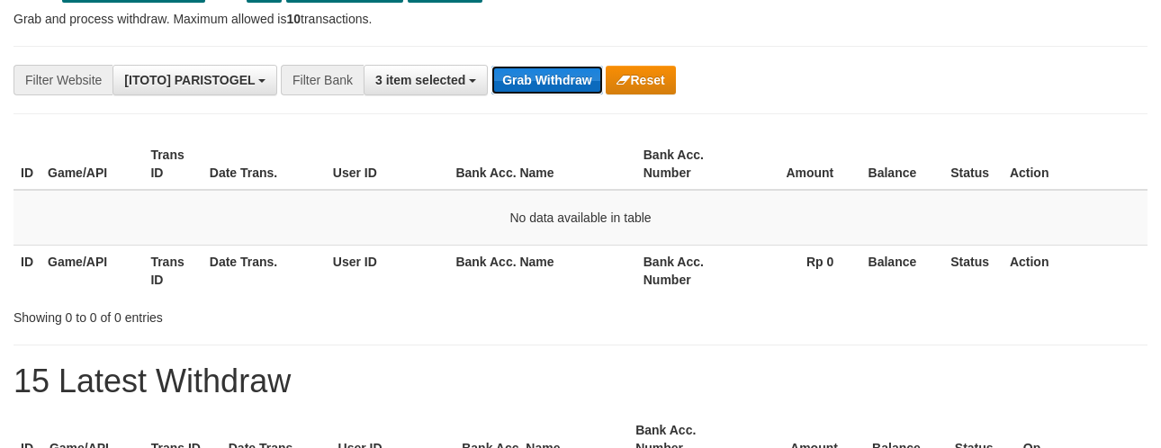
click at [541, 84] on button "Grab Withdraw" at bounding box center [546, 80] width 111 height 29
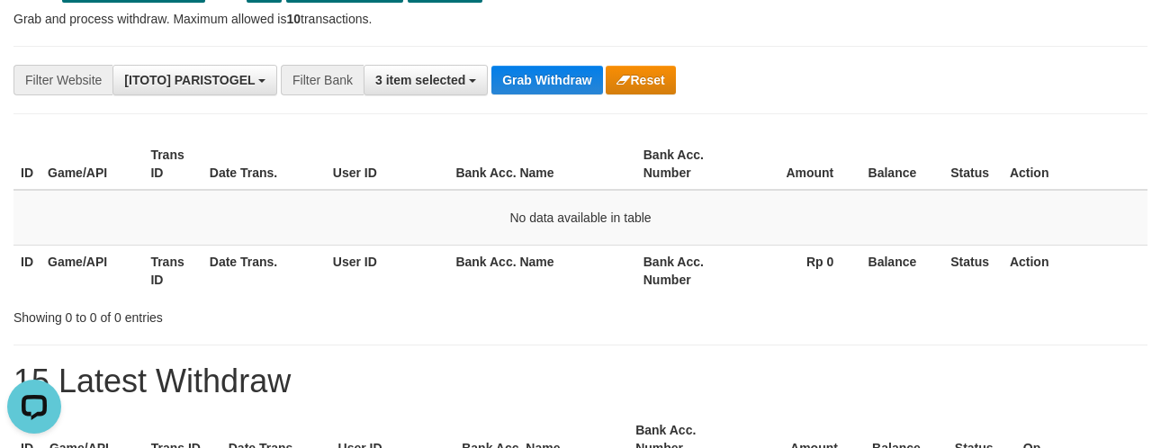
scroll to position [0, 0]
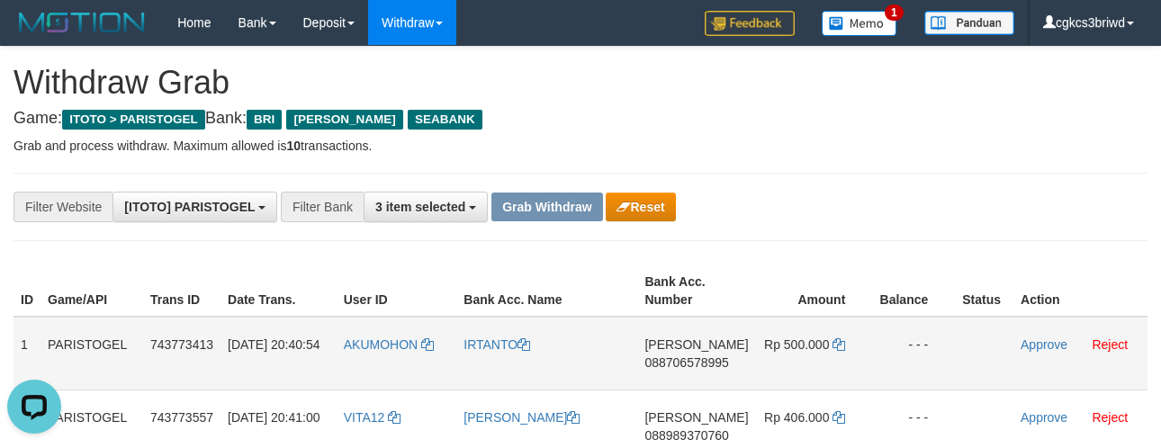
click at [373, 365] on td "AKUMOHON" at bounding box center [397, 354] width 121 height 74
copy link "AKUMOHON"
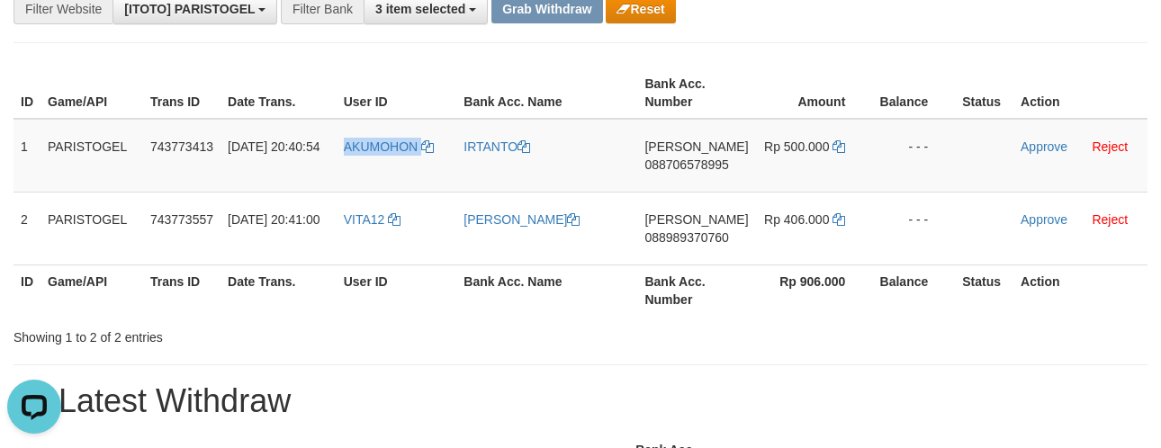
scroll to position [200, 0]
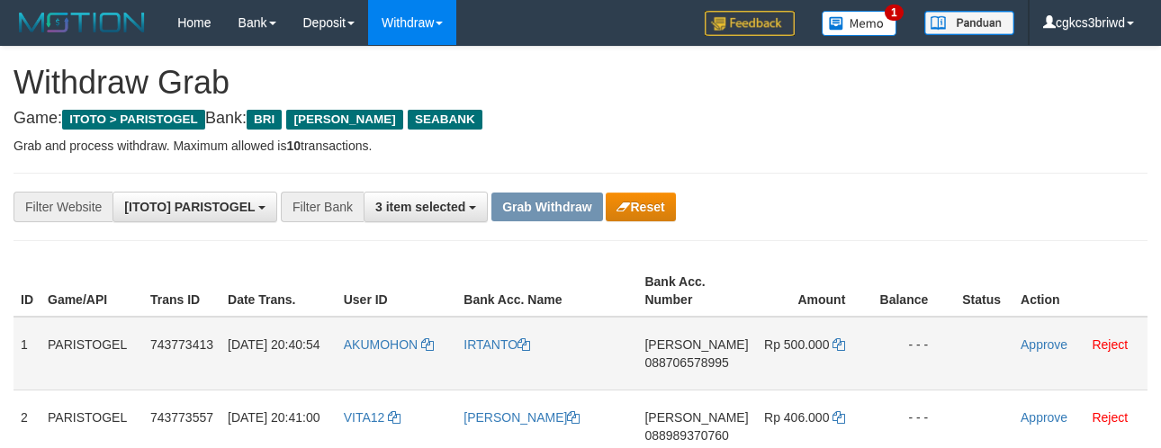
scroll to position [117, 0]
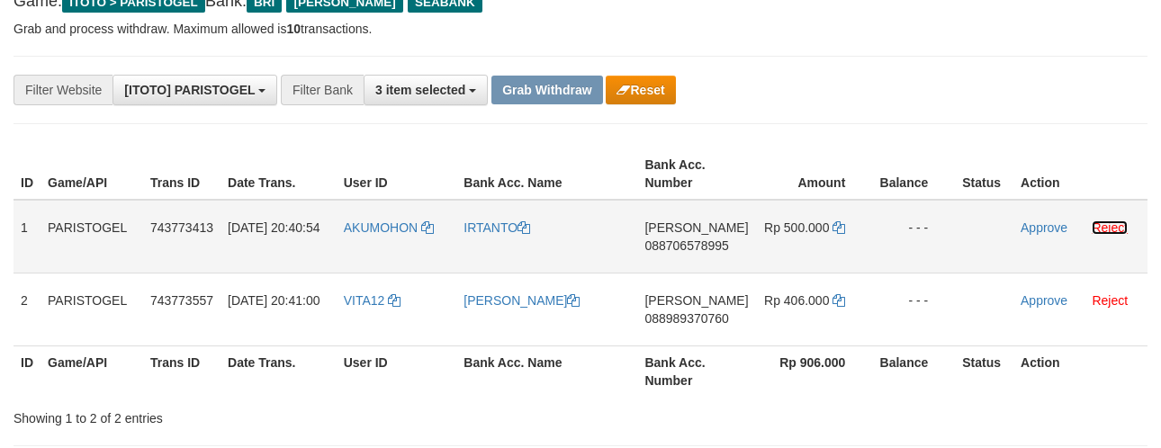
click at [1121, 221] on link "Reject" at bounding box center [1110, 228] width 36 height 14
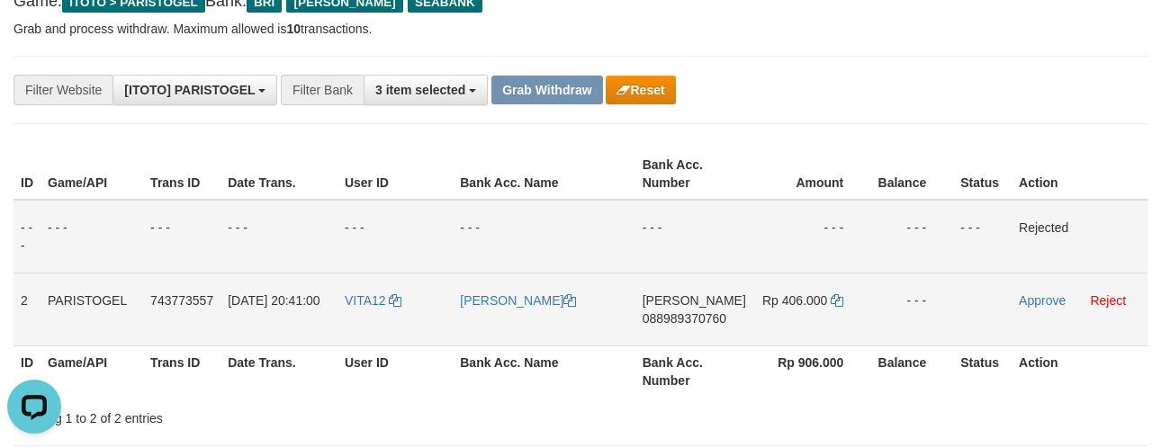
click at [365, 319] on td "VITA12" at bounding box center [395, 309] width 115 height 73
copy link "VITA12"
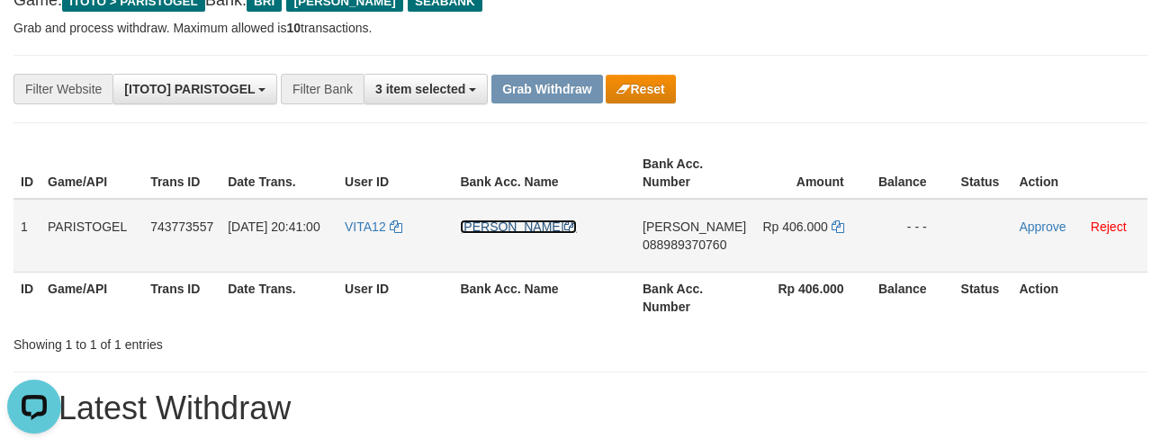
click at [517, 223] on link "[PERSON_NAME]" at bounding box center [518, 227] width 116 height 14
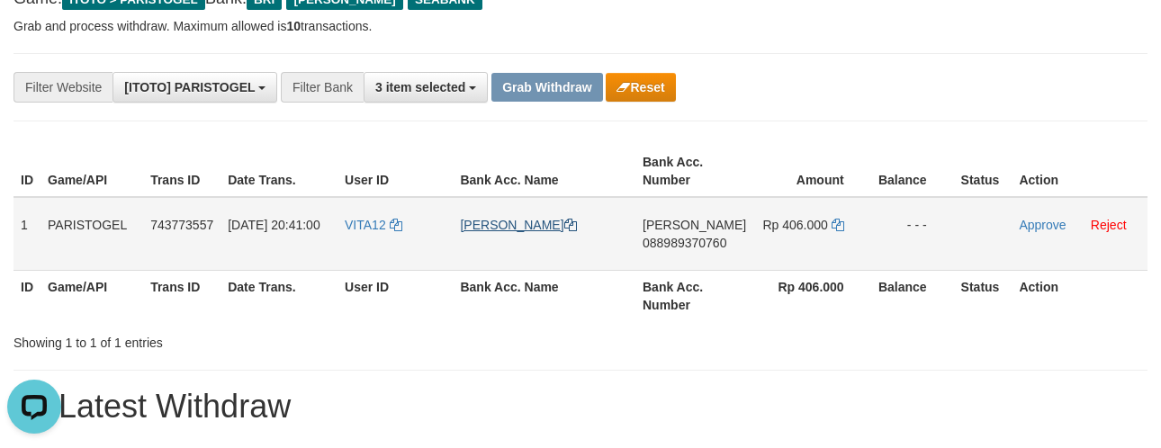
drag, startPoint x: 518, startPoint y: 235, endPoint x: 518, endPoint y: 219, distance: 16.2
click at [518, 235] on td "[PERSON_NAME]" at bounding box center [544, 234] width 183 height 74
click at [518, 219] on link "[PERSON_NAME]" at bounding box center [518, 225] width 116 height 14
drag, startPoint x: 518, startPoint y: 219, endPoint x: 506, endPoint y: 218, distance: 12.6
click at [515, 218] on link "[PERSON_NAME]" at bounding box center [518, 225] width 116 height 14
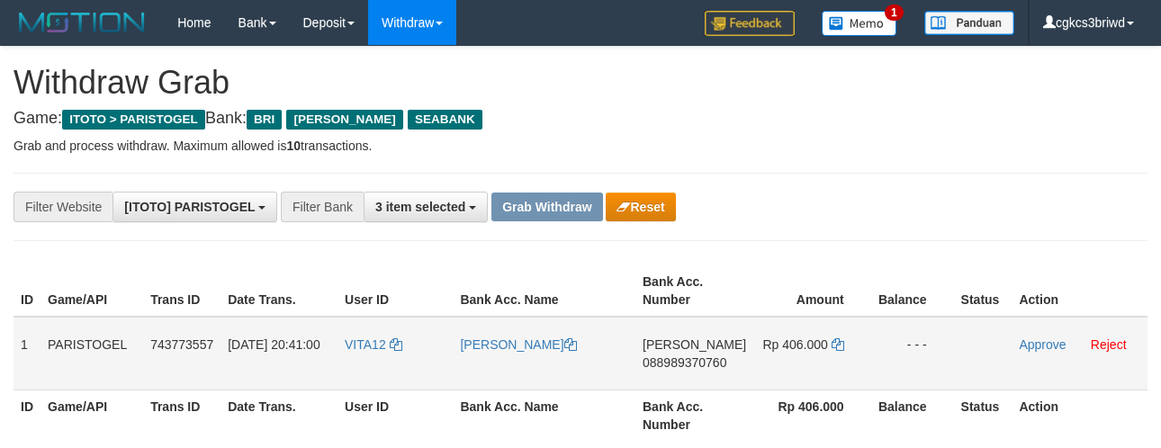
scroll to position [121, 0]
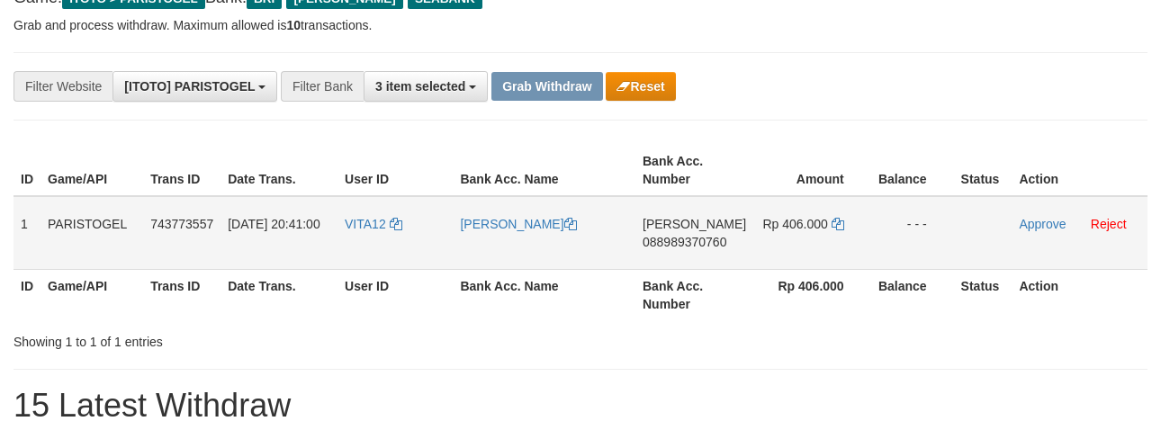
click at [700, 247] on td "[PERSON_NAME] 088989370760" at bounding box center [695, 233] width 118 height 74
copy span "088989370760"
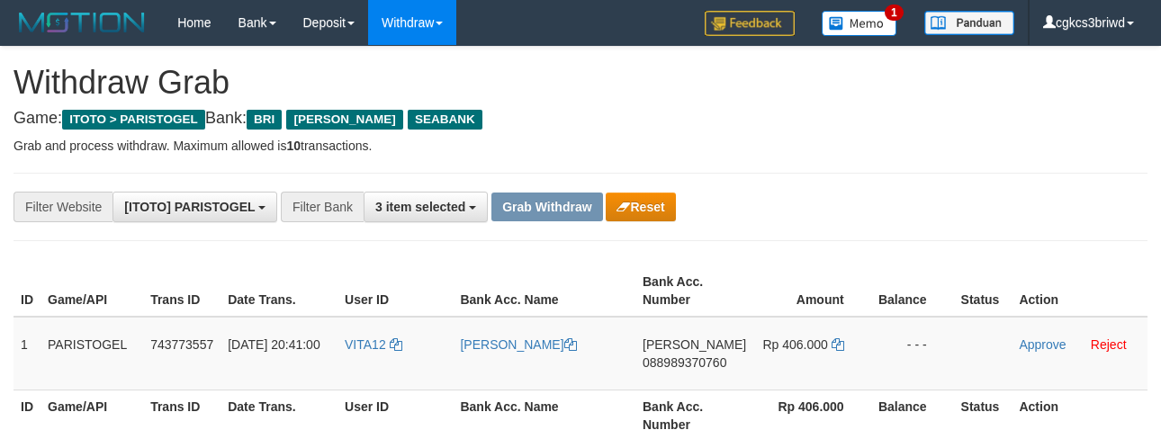
scroll to position [122, 0]
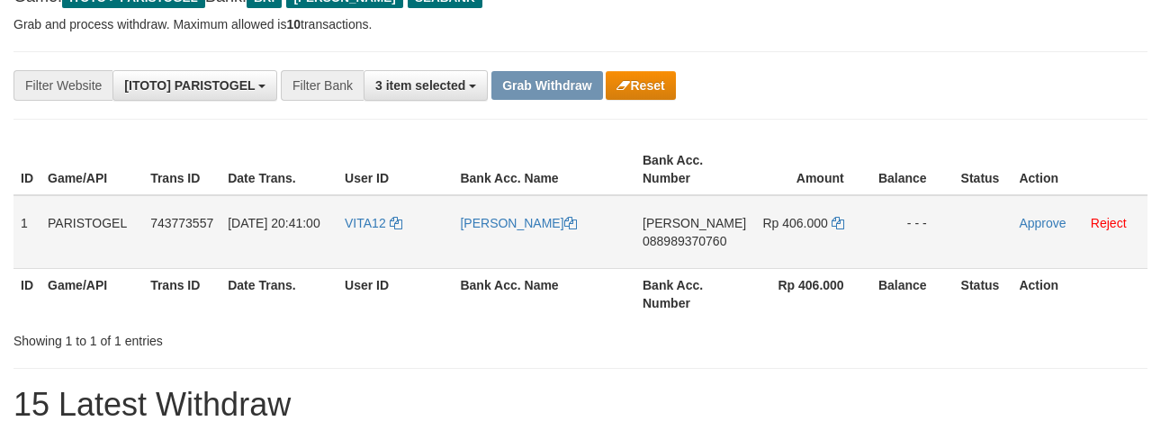
click at [680, 266] on td "DANA 088989370760" at bounding box center [695, 232] width 118 height 74
copy span "088989370760"
drag, startPoint x: 946, startPoint y: 138, endPoint x: 932, endPoint y: 157, distance: 23.8
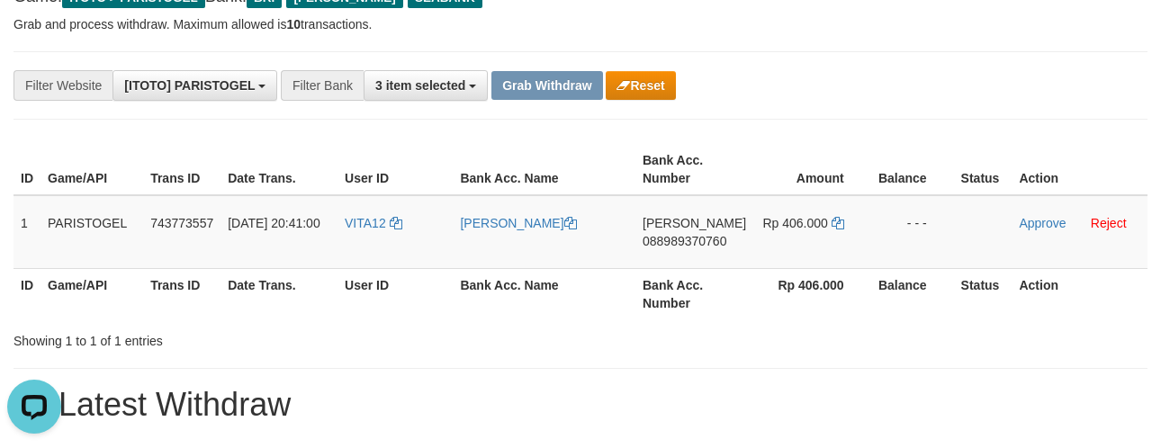
click at [946, 139] on div "ID Game/API Trans ID Date Trans. User ID Bank Acc. Name Bank Acc. Number Amount…" at bounding box center [580, 232] width 1161 height 186
click at [832, 219] on icon at bounding box center [838, 223] width 13 height 13
click at [1042, 212] on td "Approve Reject" at bounding box center [1080, 231] width 136 height 74
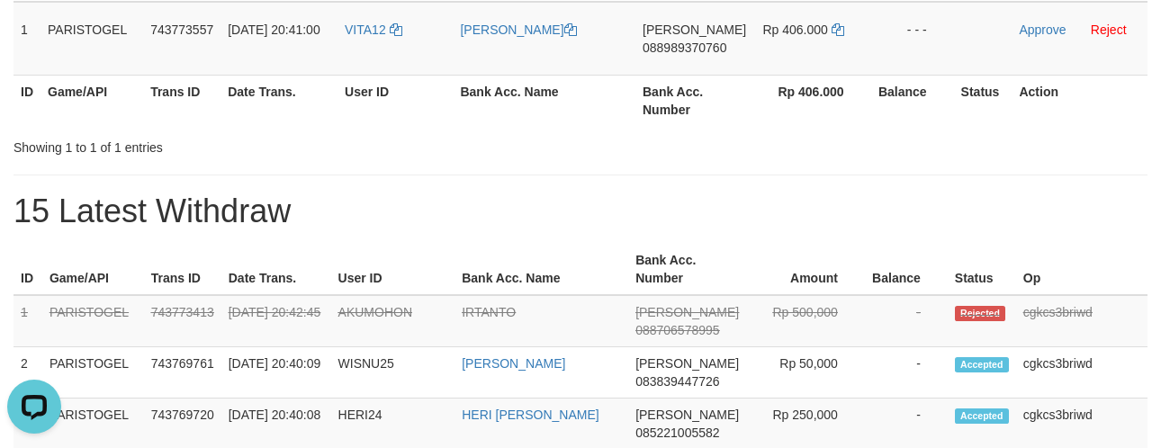
scroll to position [214, 0]
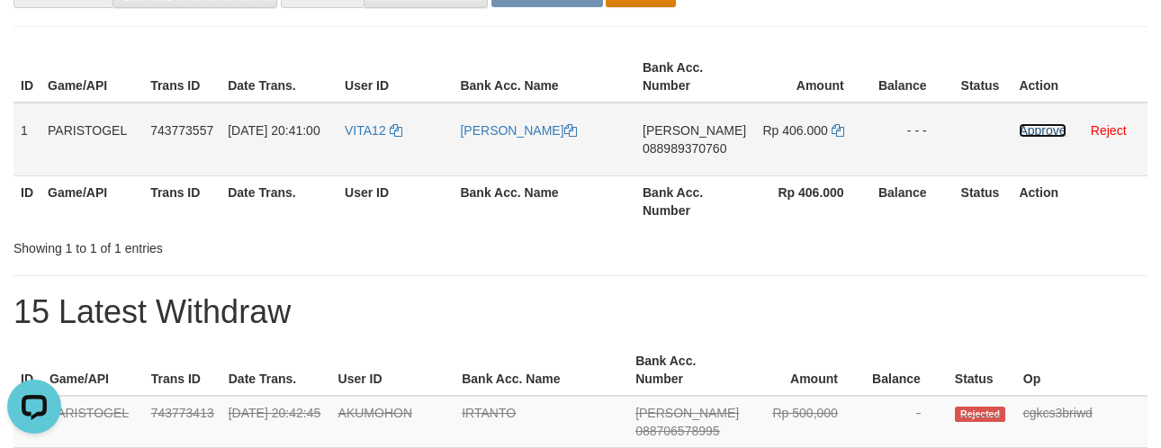
click at [1038, 133] on link "Approve" at bounding box center [1042, 130] width 47 height 14
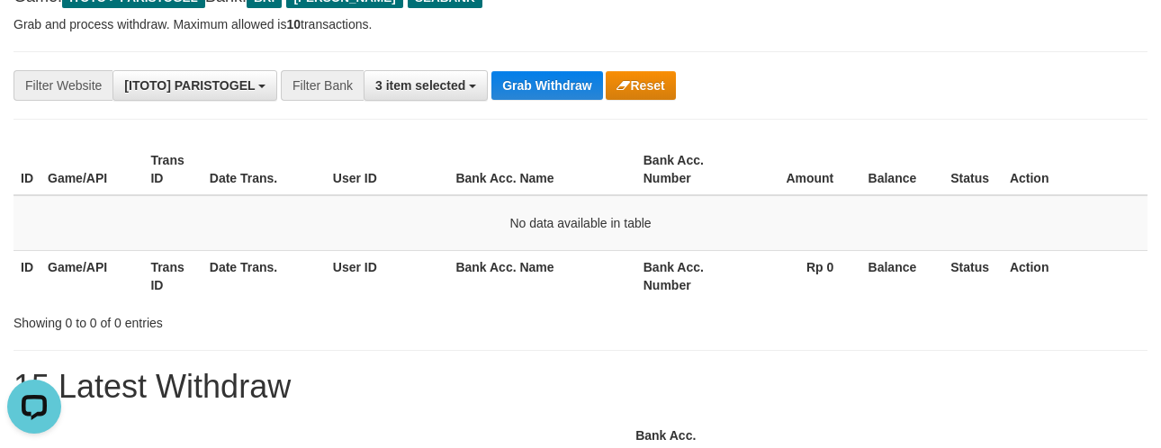
scroll to position [91, 0]
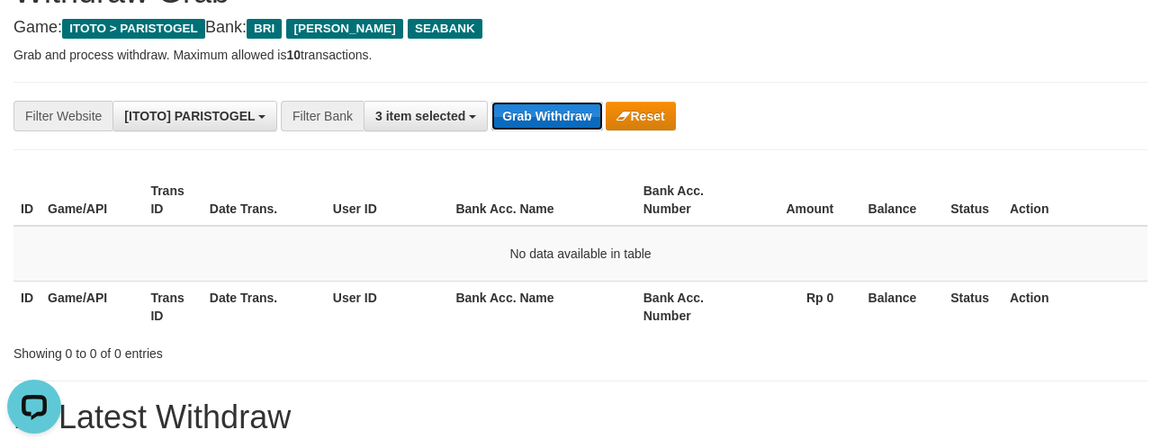
click at [563, 128] on button "Grab Withdraw" at bounding box center [546, 116] width 111 height 29
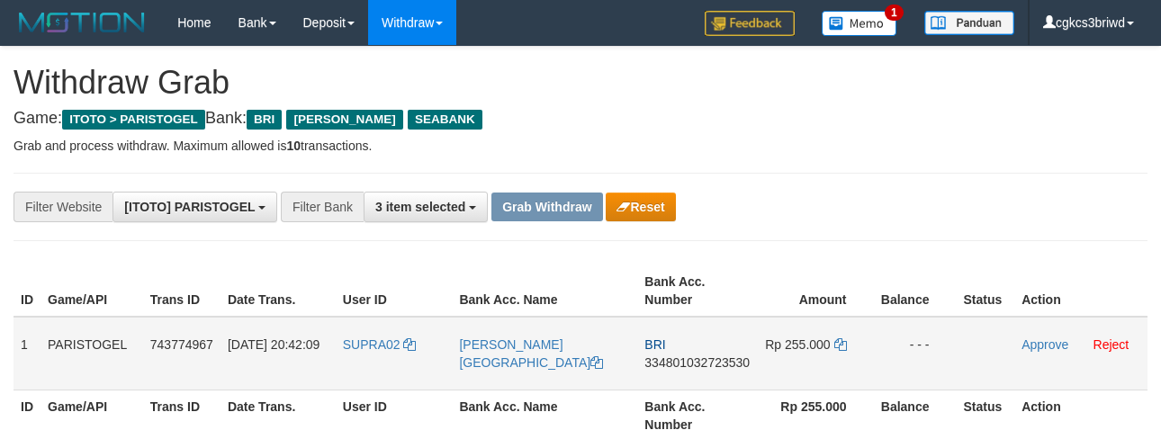
click at [389, 354] on td "SUPRA02" at bounding box center [394, 354] width 117 height 74
copy link "SUPRA02"
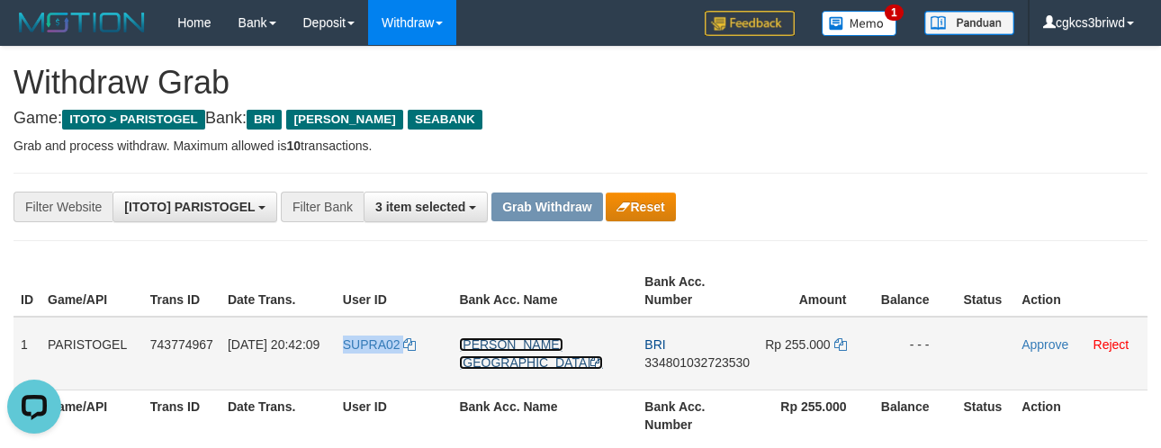
click at [482, 338] on link "[PERSON_NAME][GEOGRAPHIC_DATA]" at bounding box center [531, 354] width 144 height 32
copy link "SUPRA02"
click at [487, 346] on link "[PERSON_NAME][GEOGRAPHIC_DATA]" at bounding box center [531, 354] width 144 height 32
click at [490, 346] on link "[PERSON_NAME][GEOGRAPHIC_DATA]" at bounding box center [531, 354] width 144 height 32
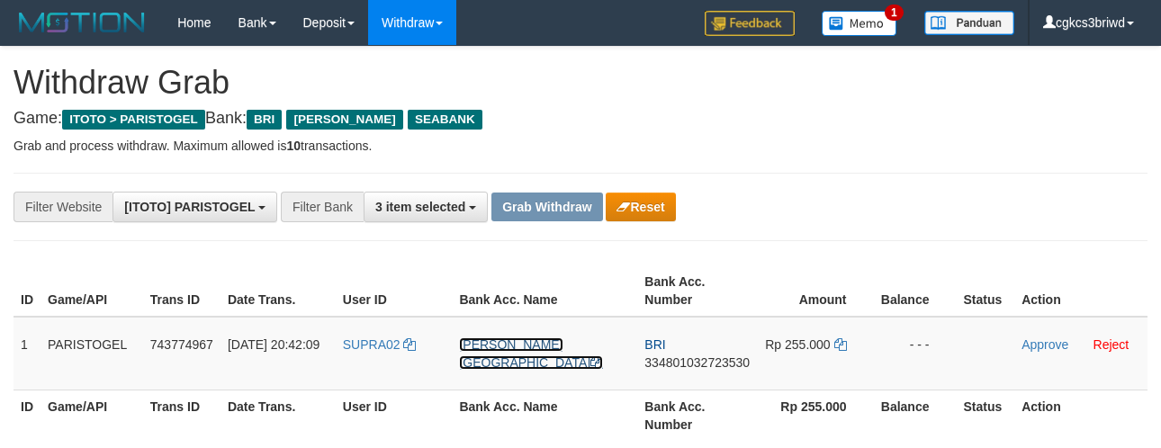
click at [490, 346] on link "[PERSON_NAME][GEOGRAPHIC_DATA]" at bounding box center [531, 354] width 144 height 32
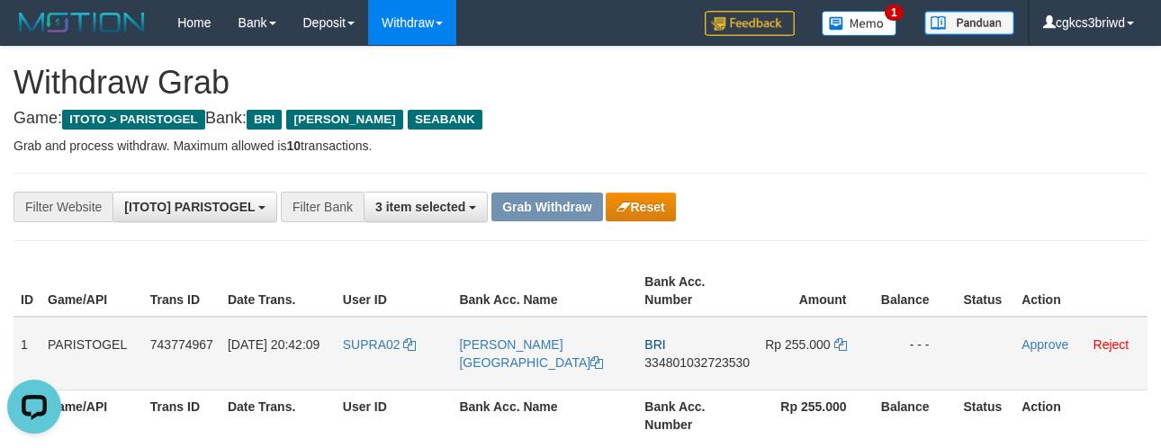
click at [699, 378] on td "BRI 334801032723530" at bounding box center [697, 354] width 120 height 74
copy span "334801032723530"
click at [835, 338] on icon at bounding box center [840, 344] width 13 height 13
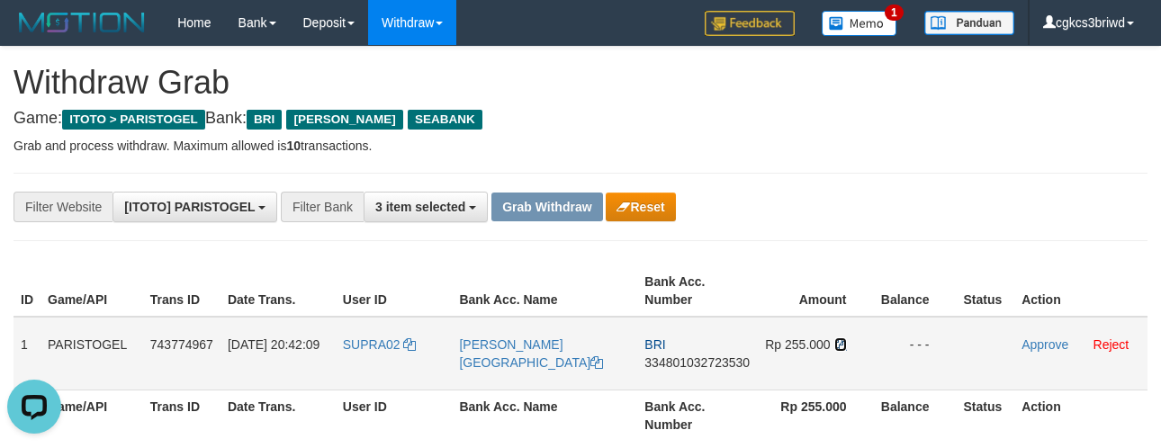
click at [835, 338] on icon at bounding box center [840, 344] width 13 height 13
click at [1038, 347] on link "Approve" at bounding box center [1045, 345] width 47 height 14
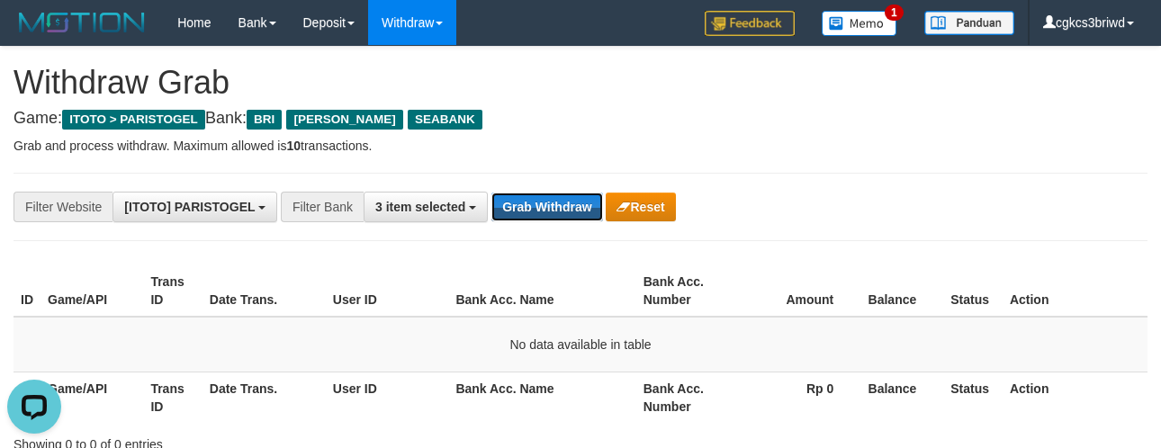
drag, startPoint x: 541, startPoint y: 196, endPoint x: 356, endPoint y: 240, distance: 190.6
click at [541, 196] on button "Grab Withdraw" at bounding box center [546, 207] width 111 height 29
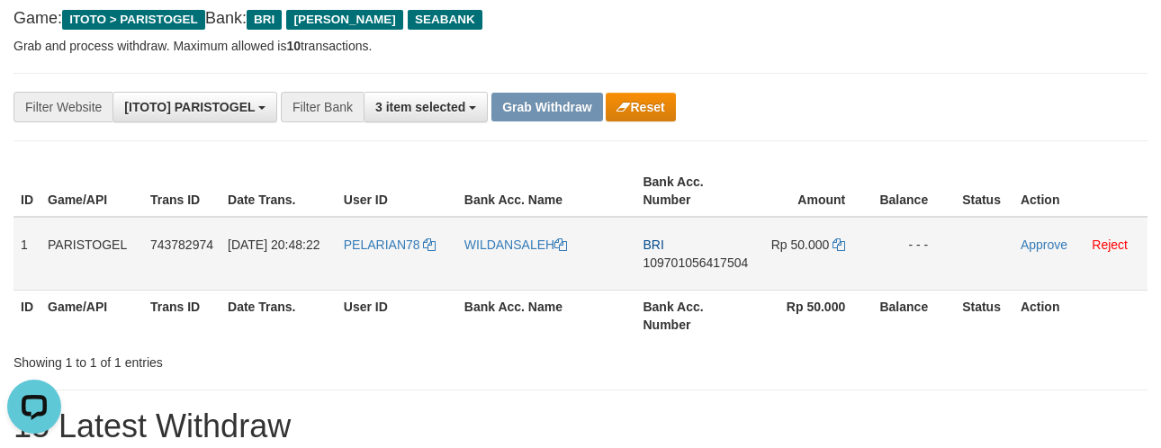
click at [385, 255] on td "PELARIAN78" at bounding box center [397, 254] width 121 height 74
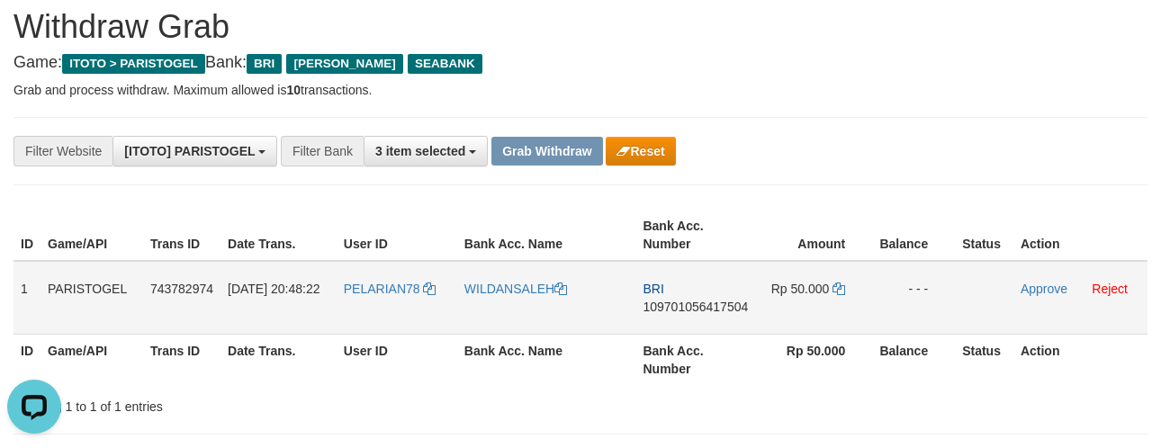
click at [340, 295] on td "PELARIAN78" at bounding box center [397, 298] width 121 height 74
click at [343, 295] on td "PELARIAN78" at bounding box center [397, 298] width 121 height 74
copy link "PELARIAN78"
click at [508, 284] on link "WILDANSALEH" at bounding box center [515, 289] width 103 height 14
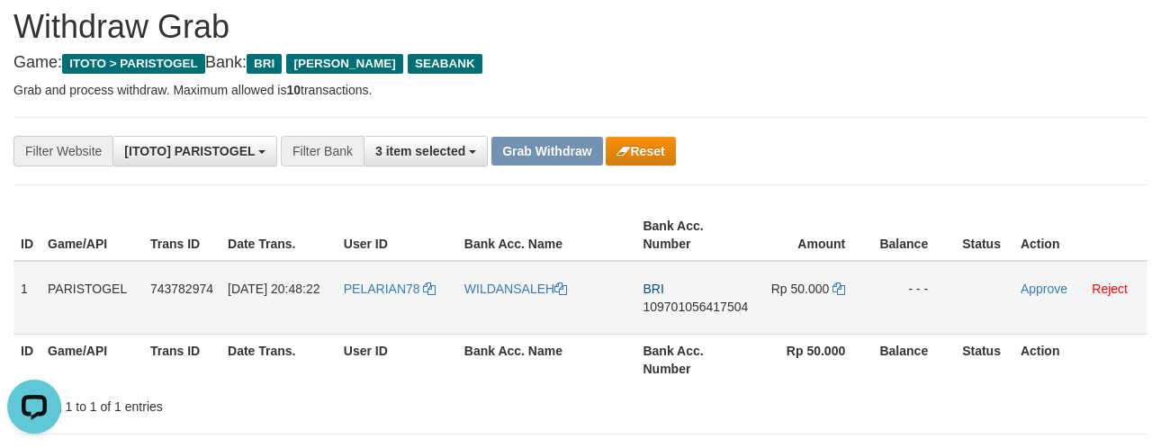
click at [712, 297] on td "BRI 109701056417504" at bounding box center [696, 298] width 120 height 74
click at [712, 319] on td "BRI 109701056417504" at bounding box center [696, 298] width 120 height 74
drag, startPoint x: 1002, startPoint y: 147, endPoint x: 976, endPoint y: 176, distance: 39.5
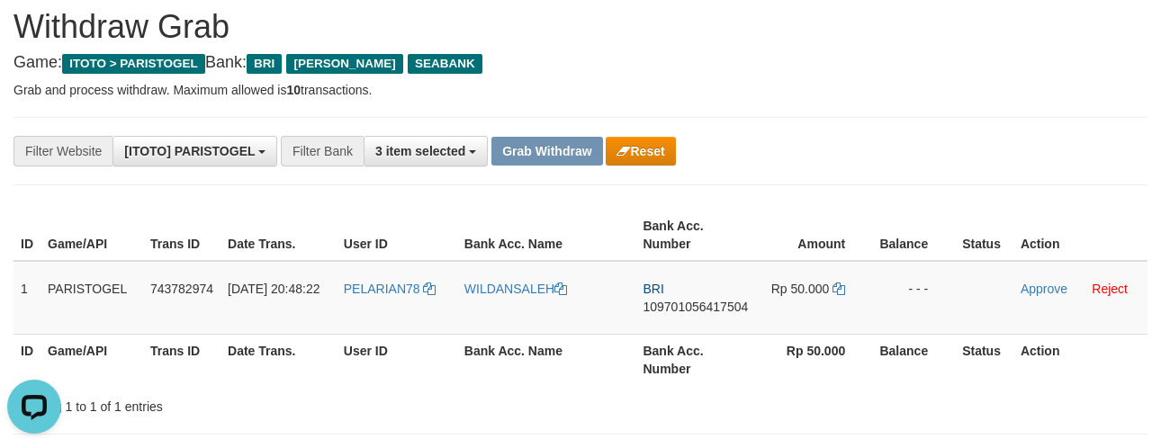
click at [1002, 147] on div "**********" at bounding box center [580, 151] width 1161 height 31
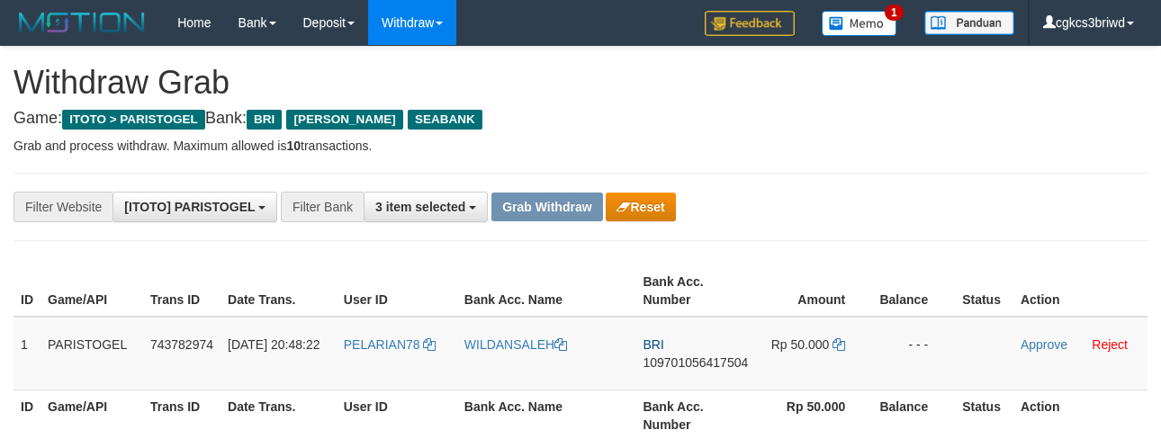
scroll to position [56, 0]
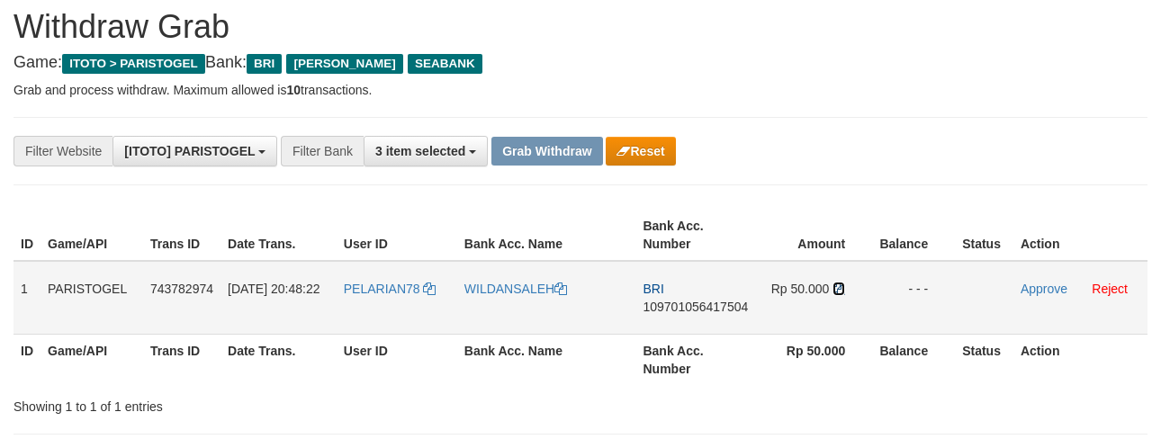
drag, startPoint x: 0, startPoint y: 0, endPoint x: 846, endPoint y: 283, distance: 892.1
click at [845, 283] on icon at bounding box center [839, 289] width 13 height 13
click at [835, 283] on icon at bounding box center [839, 289] width 13 height 13
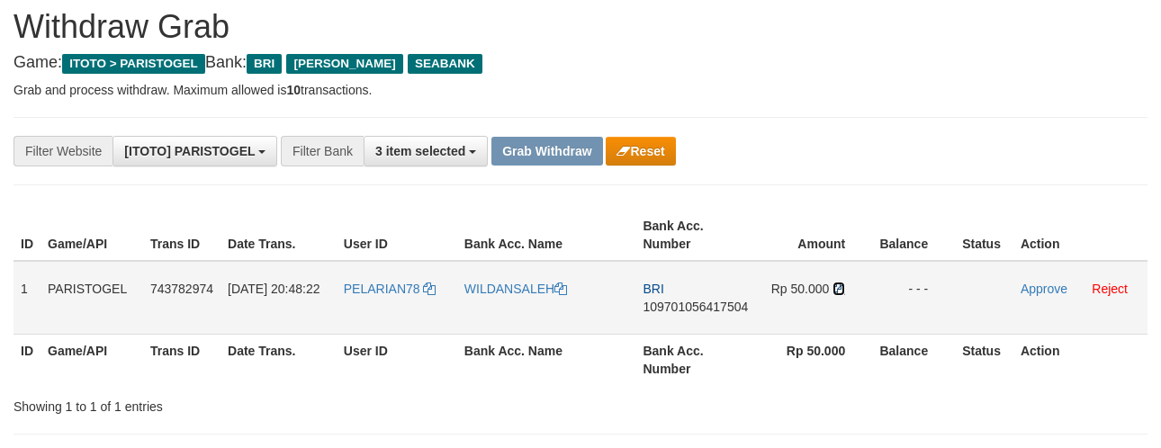
click at [835, 283] on icon at bounding box center [839, 289] width 13 height 13
click at [1062, 285] on link "Approve" at bounding box center [1044, 289] width 47 height 14
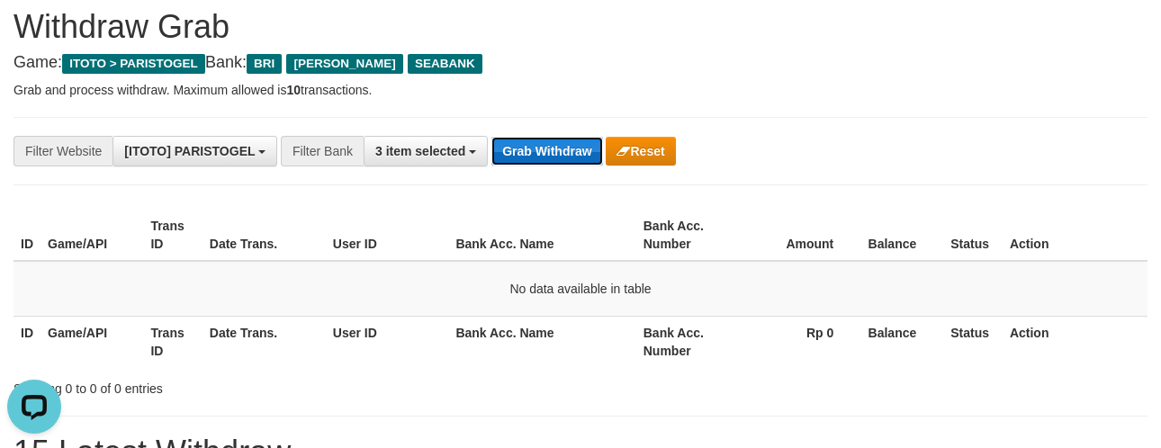
click at [509, 141] on button "Grab Withdraw" at bounding box center [546, 151] width 111 height 29
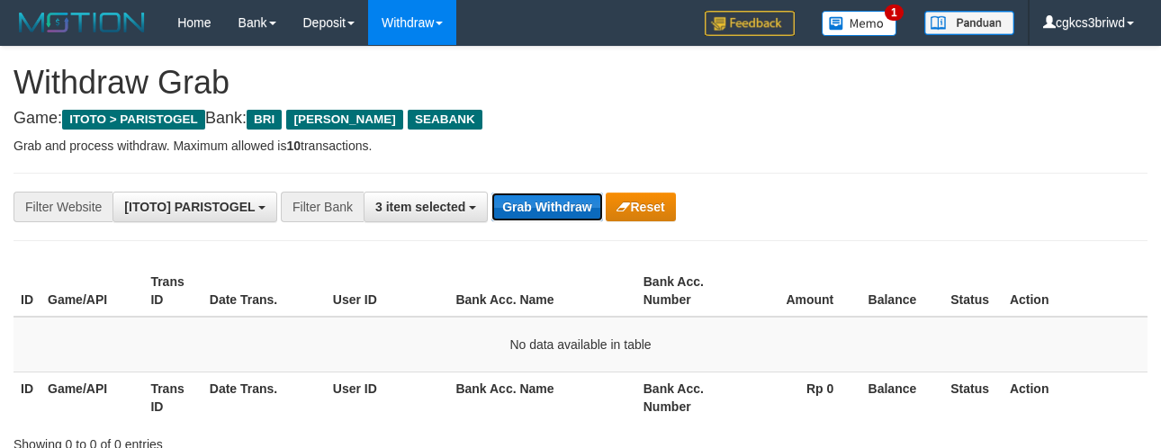
click at [565, 212] on button "Grab Withdraw" at bounding box center [546, 207] width 111 height 29
click at [535, 209] on button "Grab Withdraw" at bounding box center [546, 207] width 111 height 29
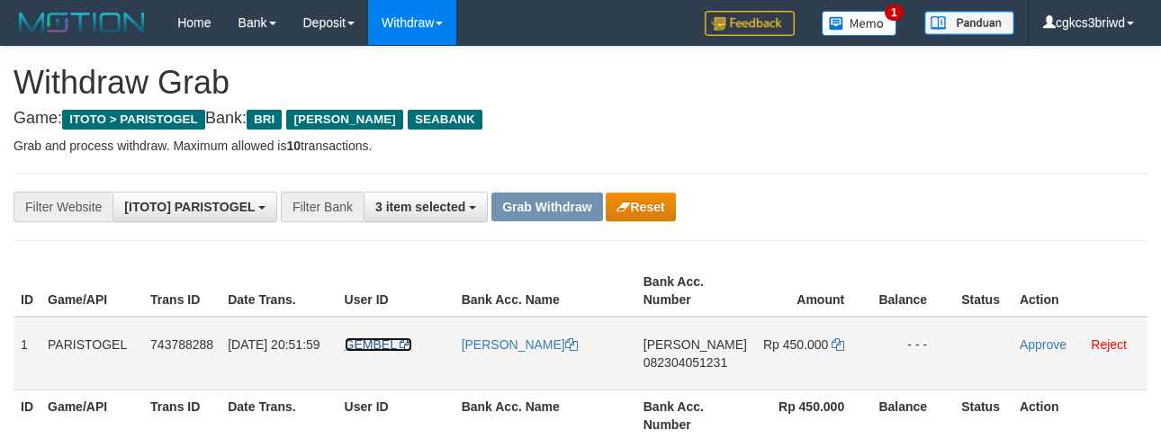
click at [381, 347] on span "GEMBEL" at bounding box center [371, 345] width 52 height 14
click at [381, 353] on td "GEMBEL" at bounding box center [396, 354] width 117 height 74
copy link "GEMBEL"
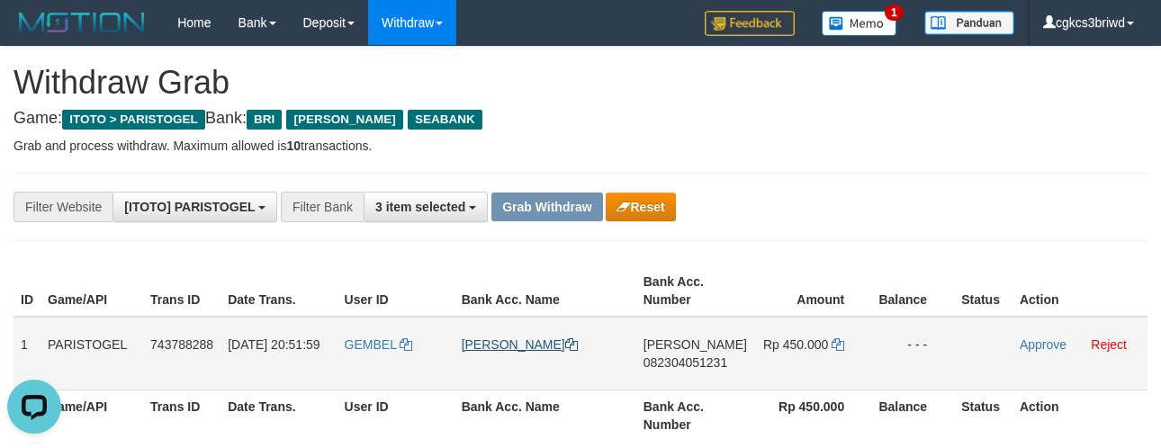
click at [524, 333] on td "RAHMAD SYAHPUTRA" at bounding box center [546, 354] width 182 height 74
click at [527, 346] on link "RAHMAD SYAHPUTRA" at bounding box center [520, 345] width 116 height 14
click at [718, 383] on td "DANA 082304051231" at bounding box center [695, 354] width 118 height 74
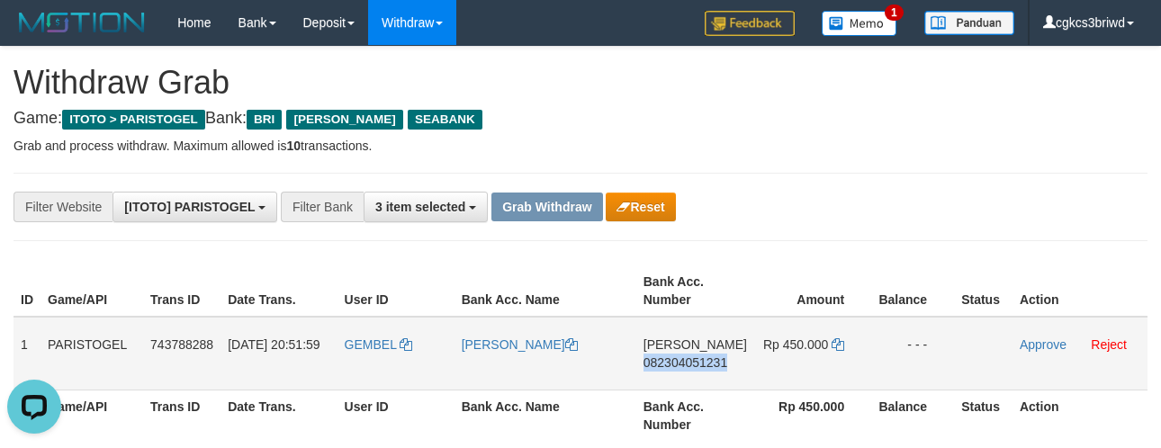
copy span "082304051231"
click at [835, 345] on icon at bounding box center [838, 344] width 13 height 13
drag, startPoint x: 676, startPoint y: 212, endPoint x: 671, endPoint y: 115, distance: 97.4
click at [675, 212] on button "Reset" at bounding box center [640, 207] width 69 height 29
